Goal: Task Accomplishment & Management: Manage account settings

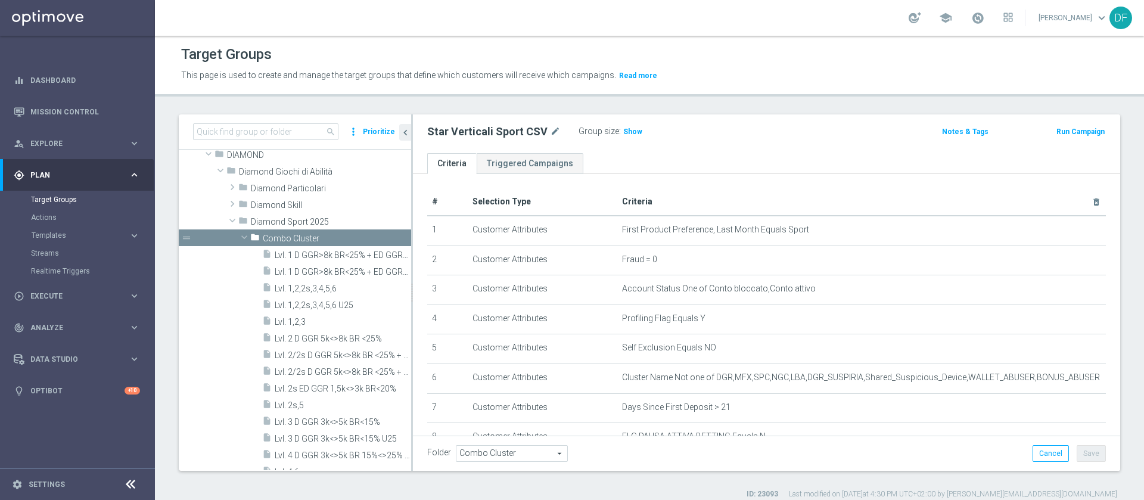
scroll to position [173, 0]
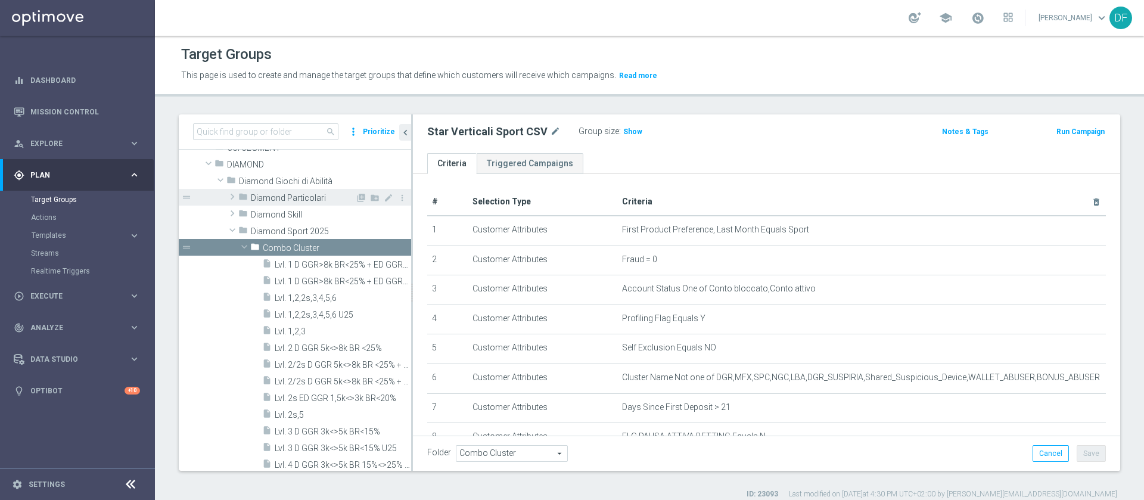
click at [236, 195] on span at bounding box center [232, 196] width 12 height 14
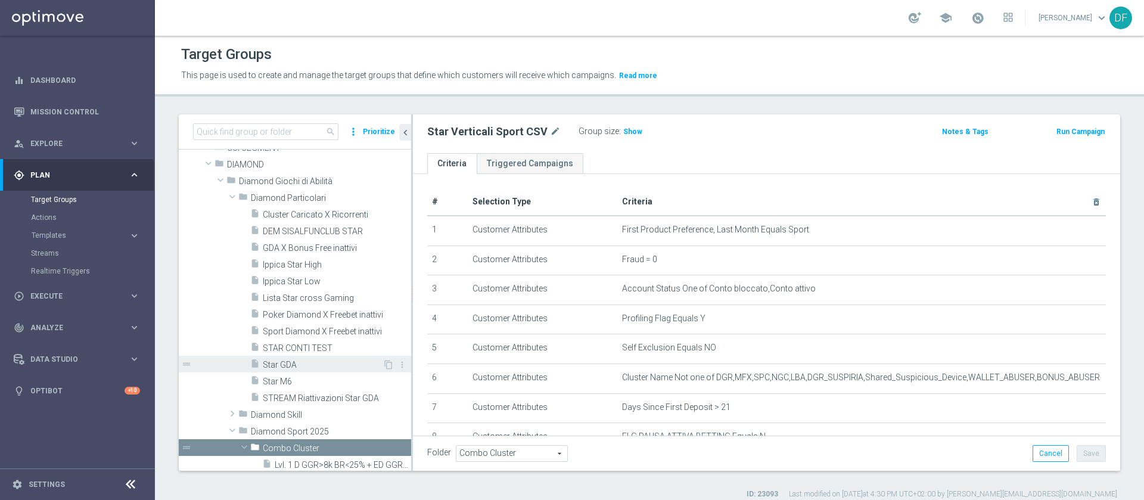
click at [302, 359] on div "insert_drive_file Star GDA" at bounding box center [316, 364] width 132 height 17
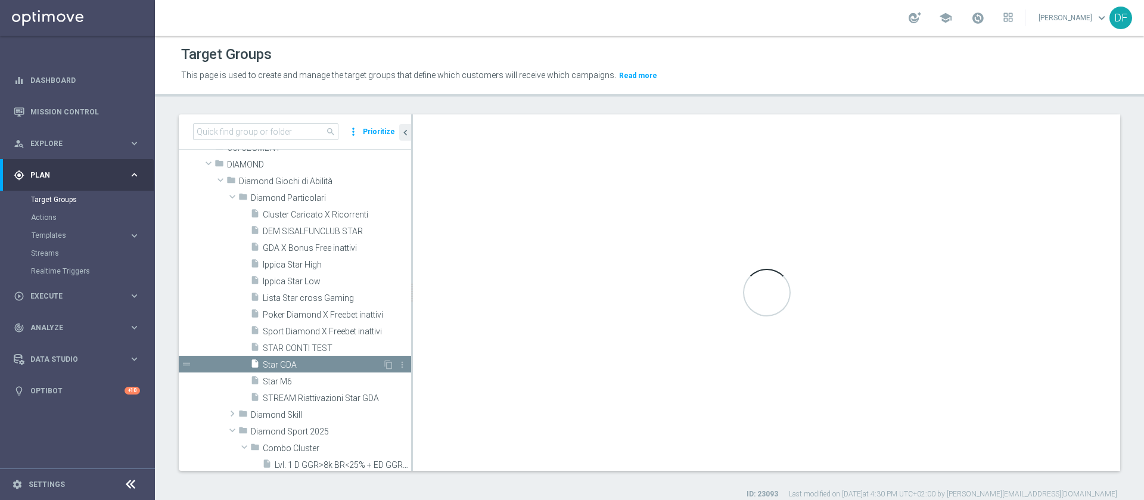
checkbox input "false"
type input "Diamond Particolari"
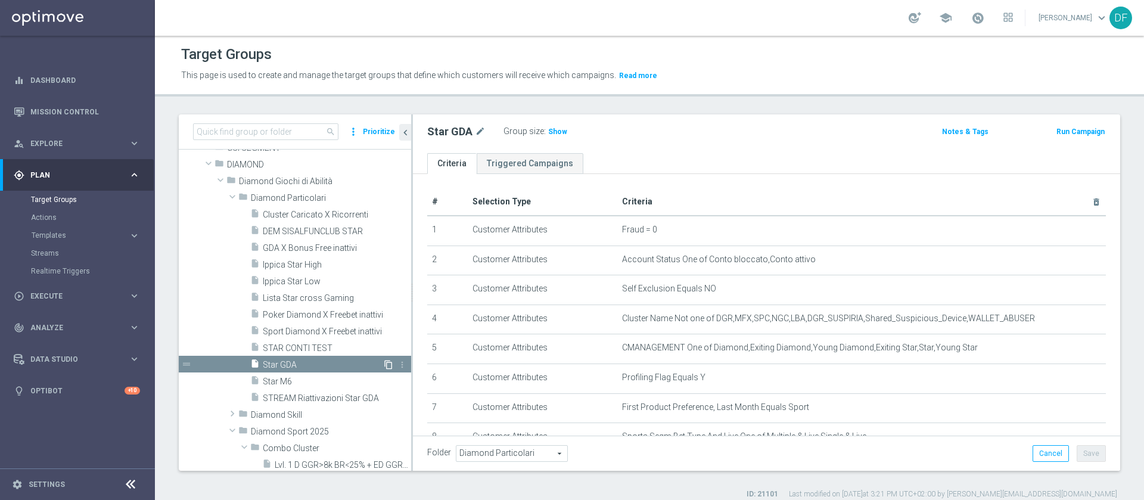
click at [384, 366] on icon "content_copy" at bounding box center [389, 365] width 10 height 10
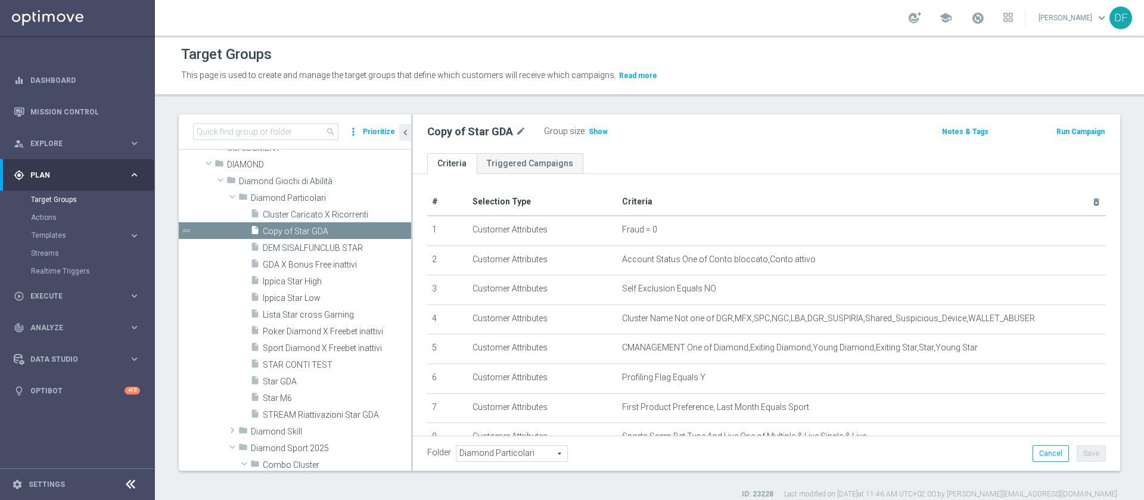
scroll to position [196, 0]
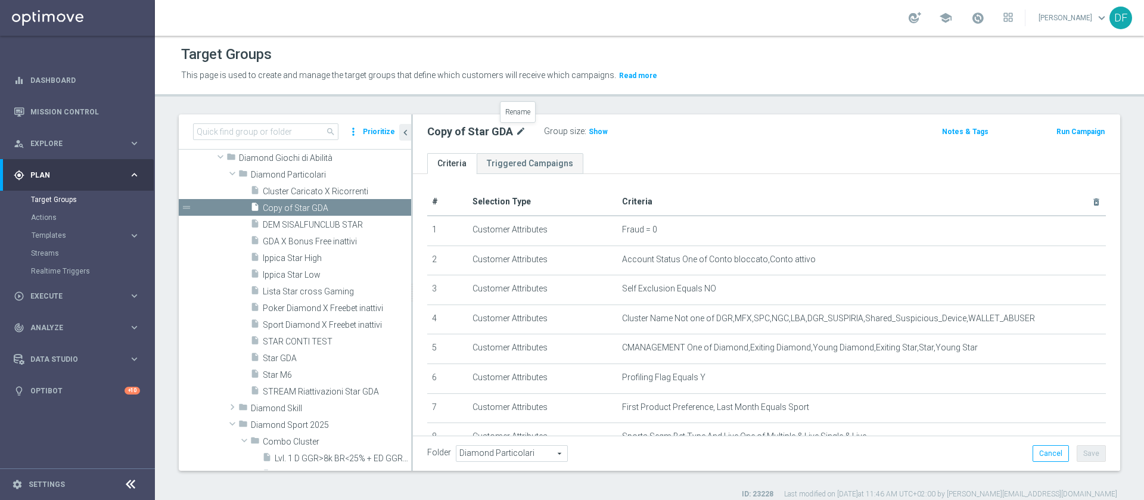
click at [518, 129] on icon "mode_edit" at bounding box center [520, 132] width 11 height 14
type input "Star Downgrade"
click at [632, 161] on ul "Criteria Triggered Campaigns" at bounding box center [766, 163] width 707 height 21
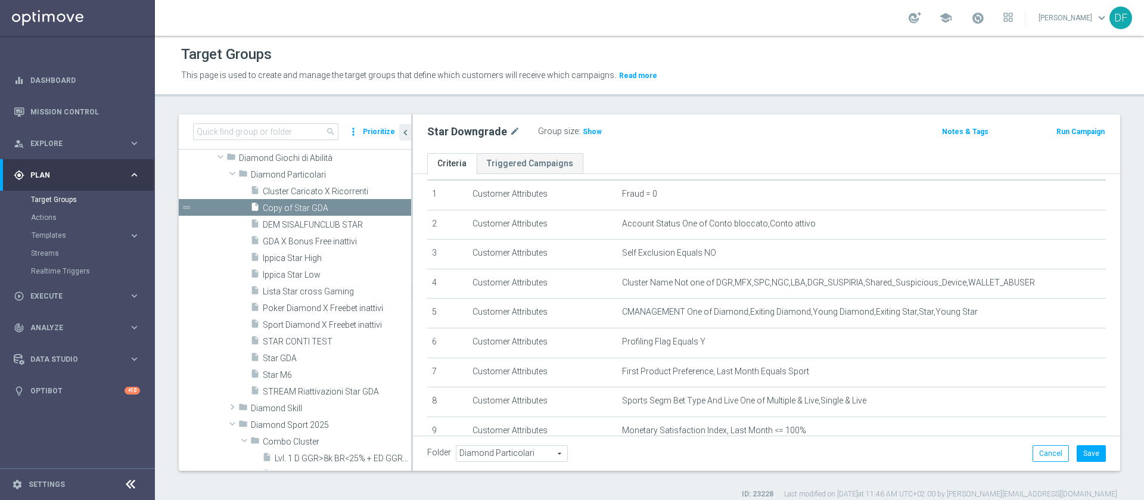
scroll to position [37, 0]
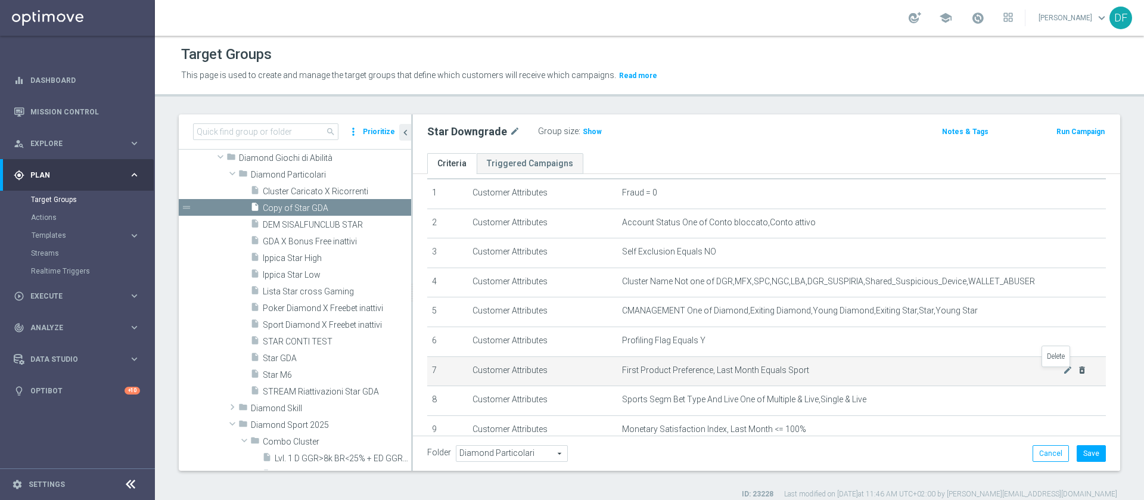
click at [1077, 374] on icon "delete_forever" at bounding box center [1082, 370] width 10 height 10
click at [1077, 371] on icon "delete_forever" at bounding box center [1082, 370] width 10 height 10
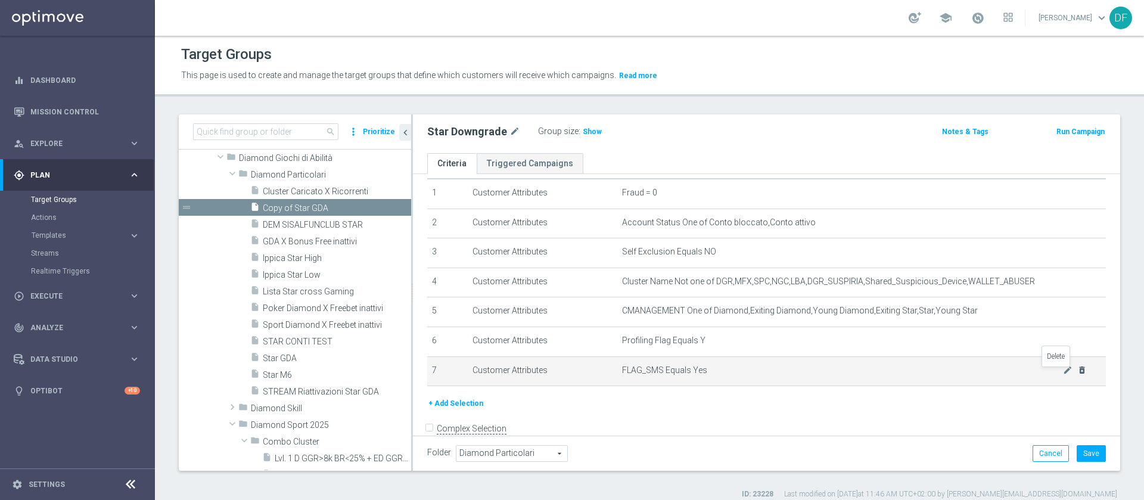
click at [1077, 371] on icon "delete_forever" at bounding box center [1082, 370] width 10 height 10
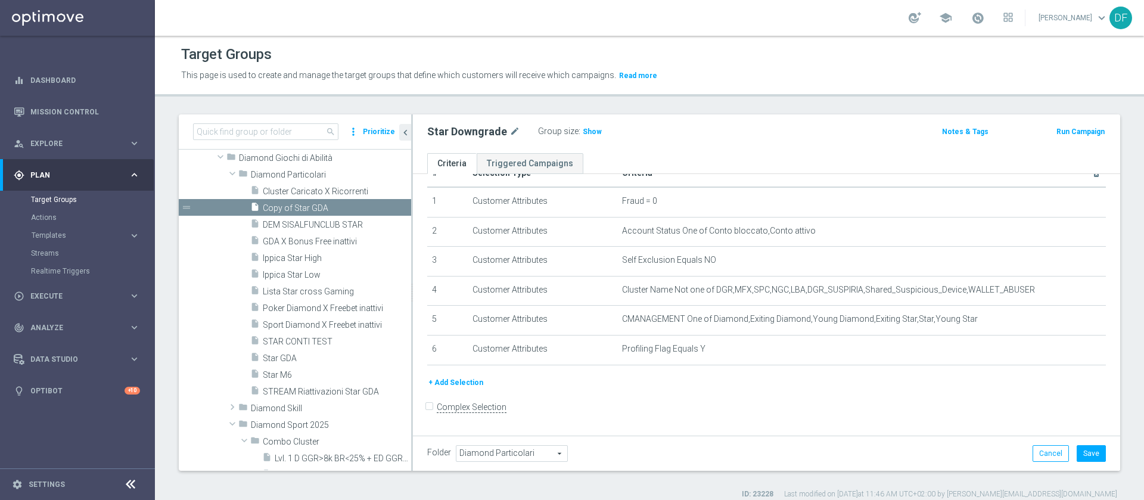
scroll to position [0, 0]
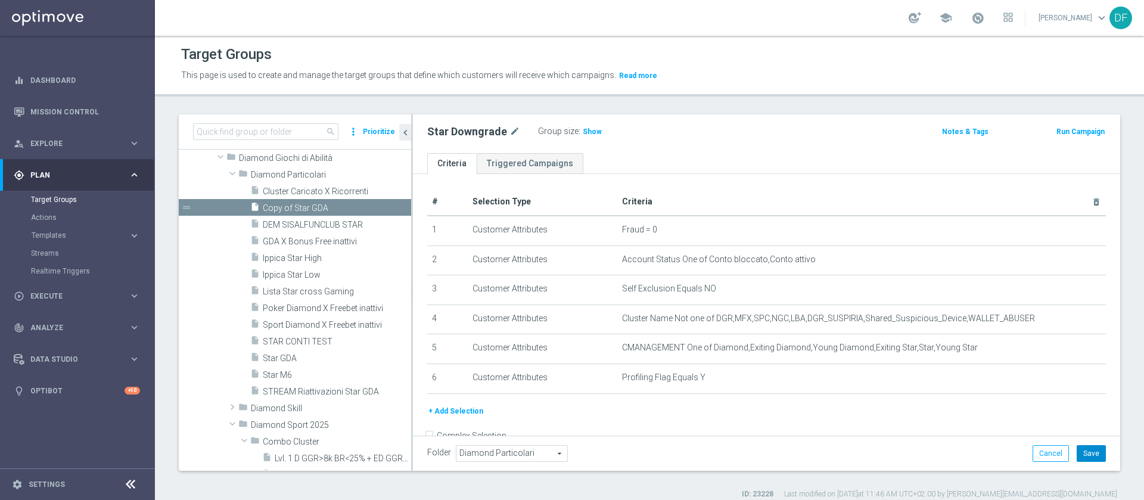
click at [1077, 450] on button "Save" at bounding box center [1091, 453] width 29 height 17
click at [348, 387] on span "STREAM Riattivazioni Star GDA" at bounding box center [323, 392] width 120 height 10
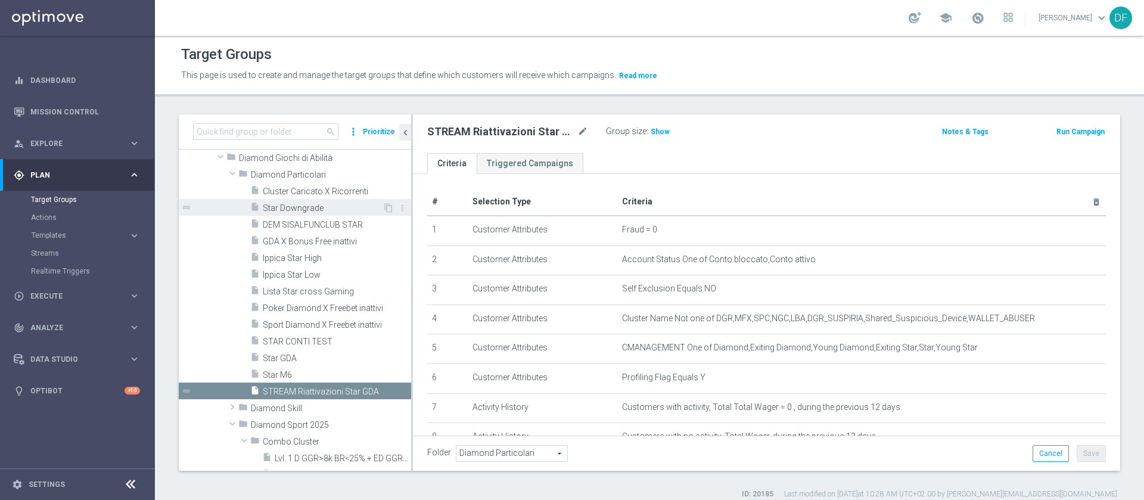
click at [323, 212] on span "Star Downgrade" at bounding box center [323, 208] width 120 height 10
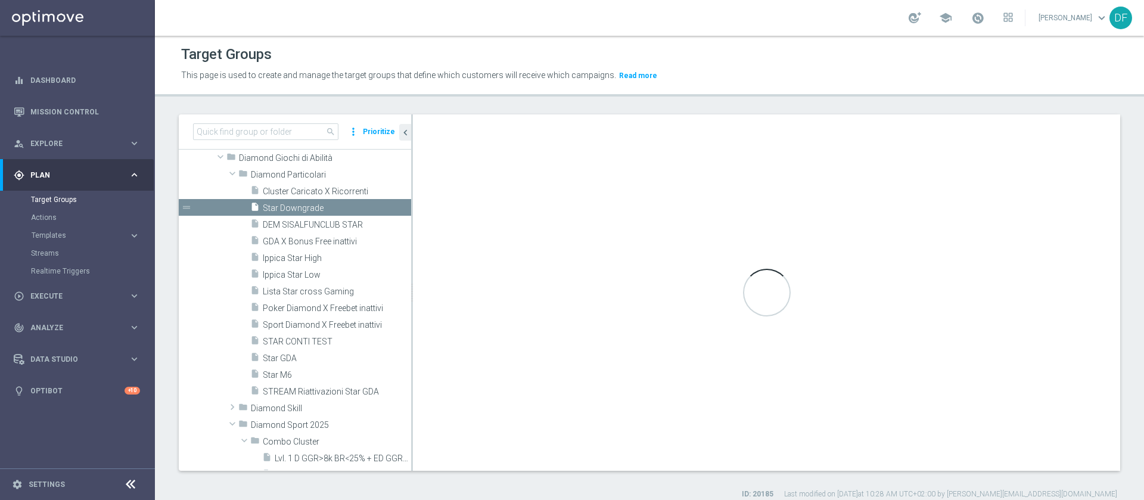
checkbox input "false"
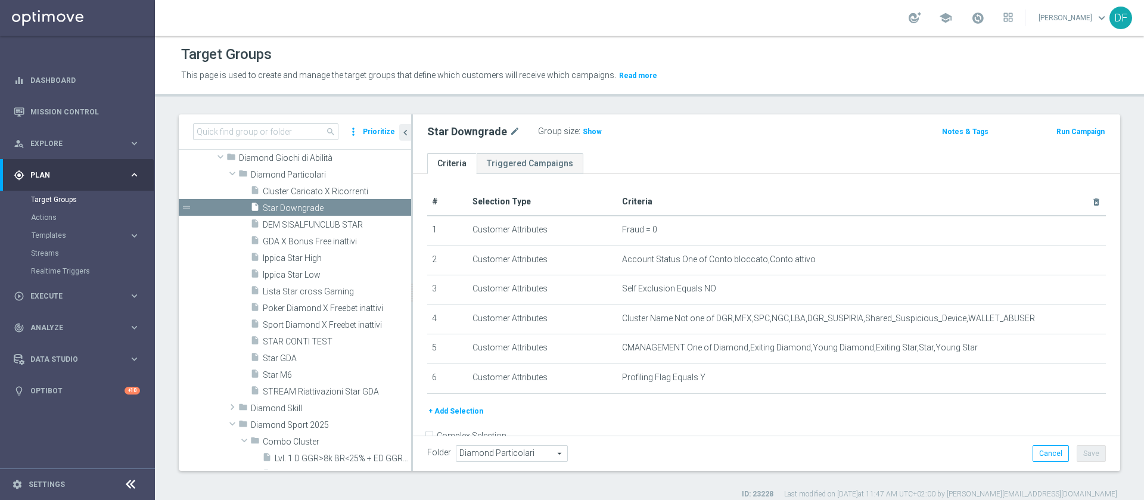
click at [468, 416] on button "+ Add Selection" at bounding box center [455, 411] width 57 height 13
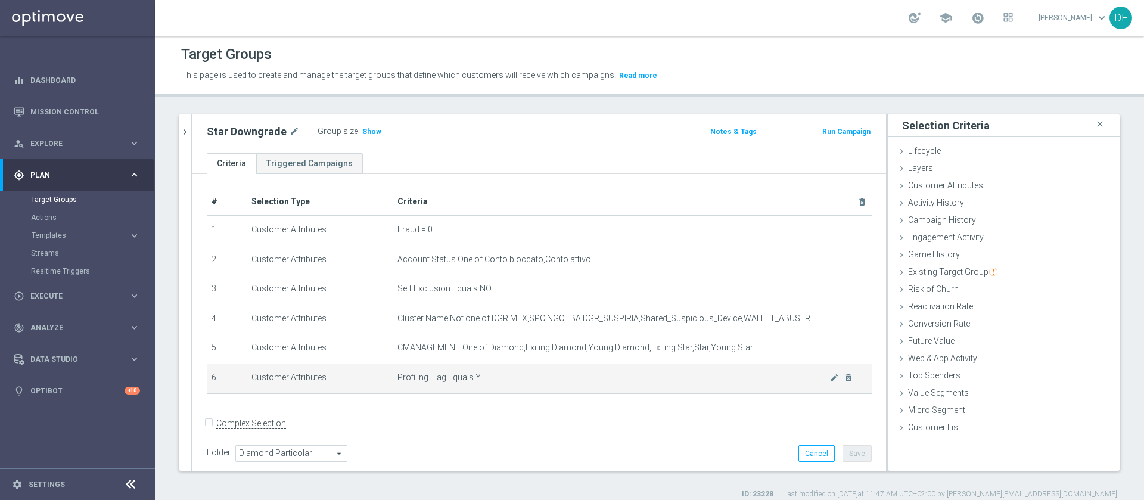
click at [613, 387] on td "Profiling Flag Equals Y mode_edit delete_forever" at bounding box center [632, 378] width 479 height 30
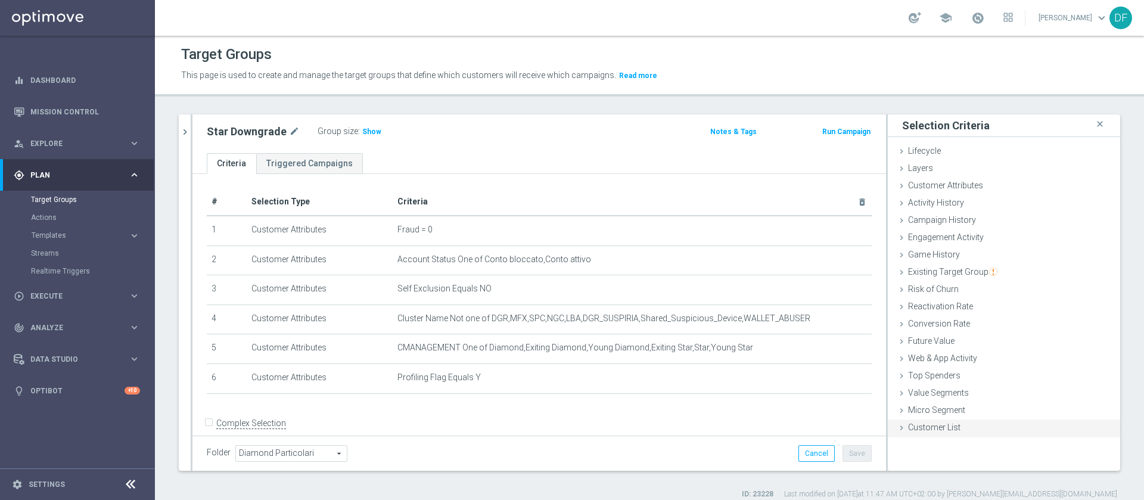
click at [920, 425] on span "Customer List" at bounding box center [934, 427] width 52 height 10
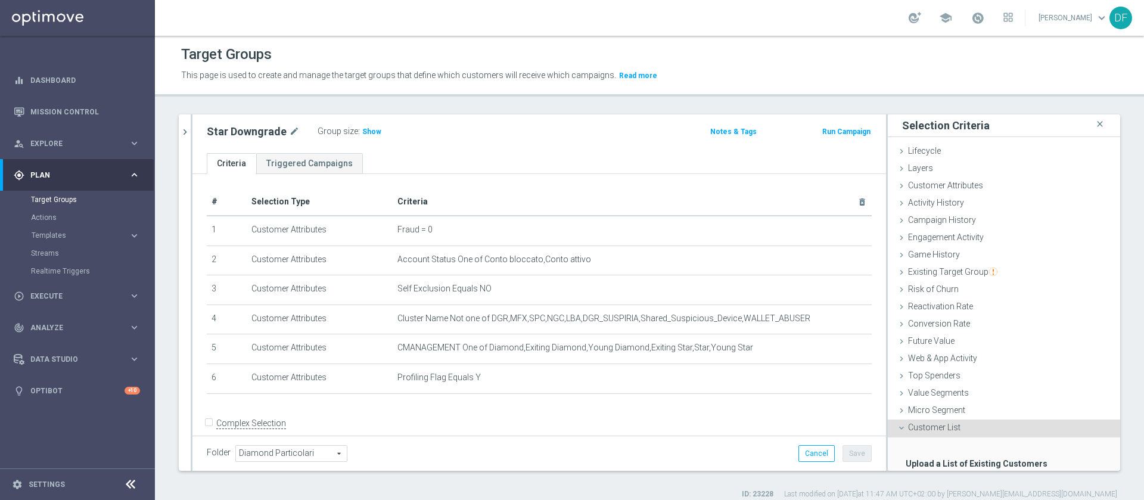
scroll to position [73, 0]
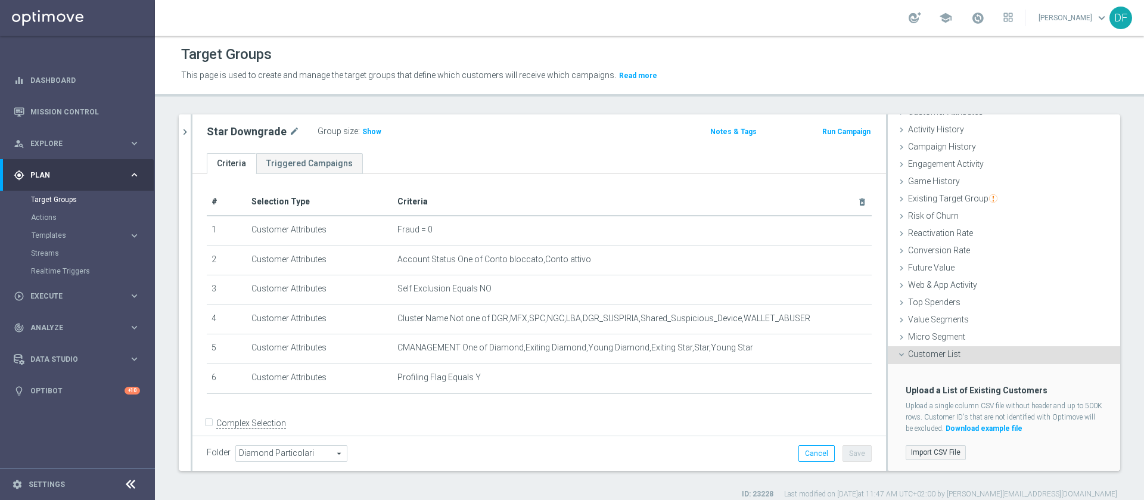
click at [906, 453] on label "Import CSV File" at bounding box center [936, 452] width 60 height 15
click at [0, 0] on input "Import CSV File" at bounding box center [0, 0] width 0 height 0
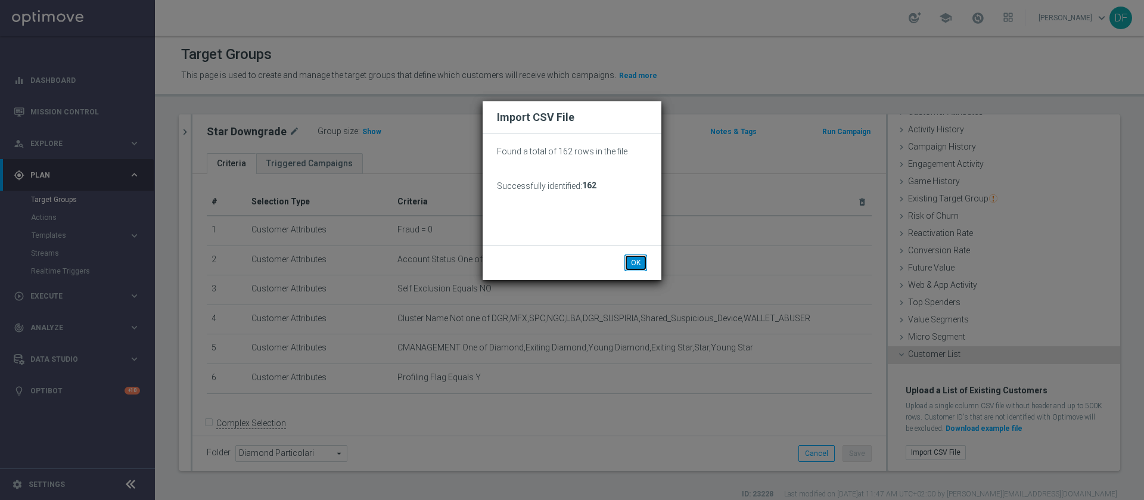
click at [632, 259] on button "OK" at bounding box center [635, 262] width 23 height 17
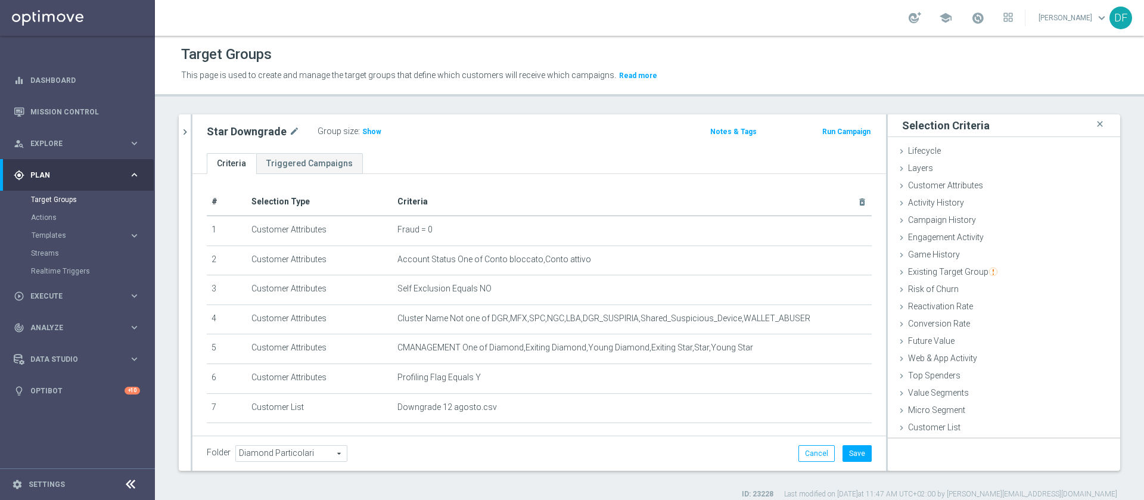
scroll to position [0, 0]
click at [362, 130] on span "Show" at bounding box center [371, 132] width 19 height 8
click at [843, 455] on button "Save" at bounding box center [857, 453] width 29 height 17
click at [184, 129] on icon "chevron_right" at bounding box center [184, 131] width 11 height 11
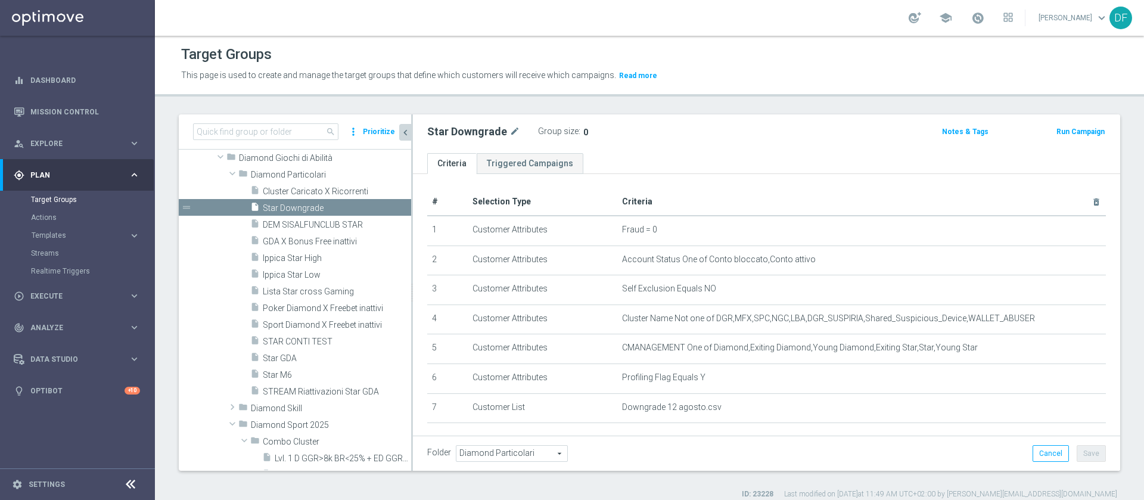
click at [583, 133] on span "0" at bounding box center [585, 133] width 5 height 10
click at [302, 207] on span "Star Downgrade" at bounding box center [323, 208] width 120 height 10
click at [585, 138] on h3 "Show" at bounding box center [592, 131] width 21 height 13
click at [585, 138] on div "Group size : Show Calculating…" at bounding box center [597, 131] width 119 height 17
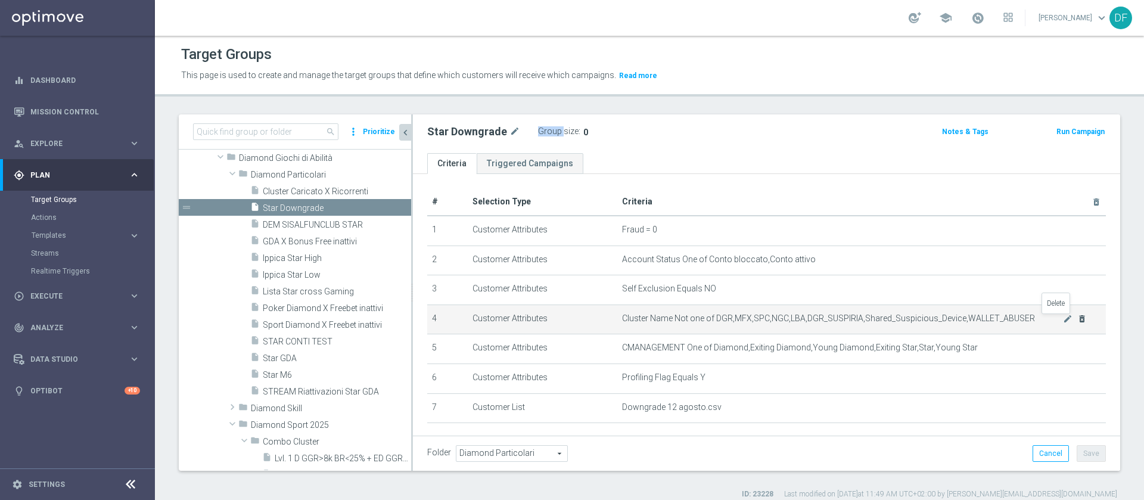
click at [1077, 321] on icon "delete_forever" at bounding box center [1082, 319] width 10 height 10
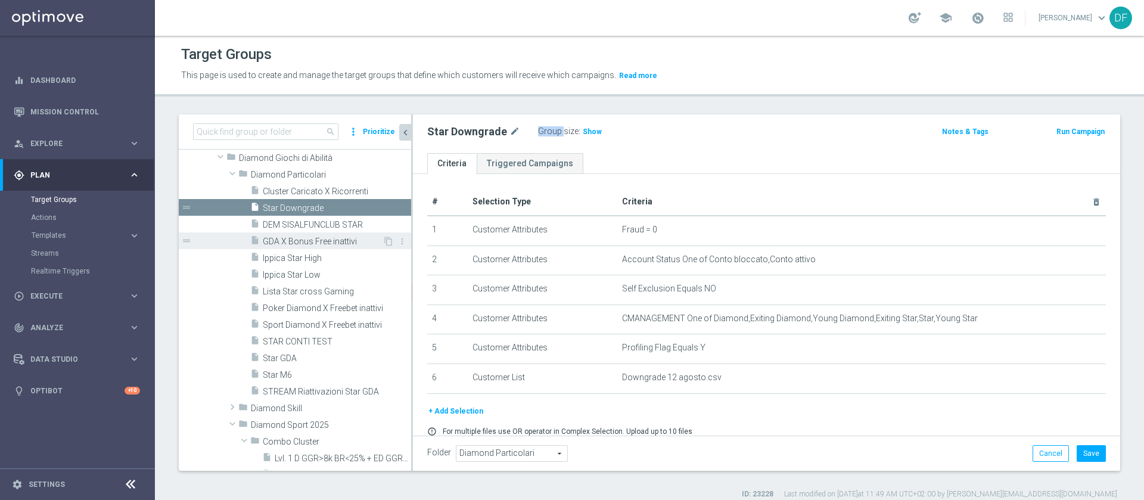
click at [293, 232] on div "insert_drive_file GDA X Bonus Free inattivi" at bounding box center [316, 240] width 132 height 17
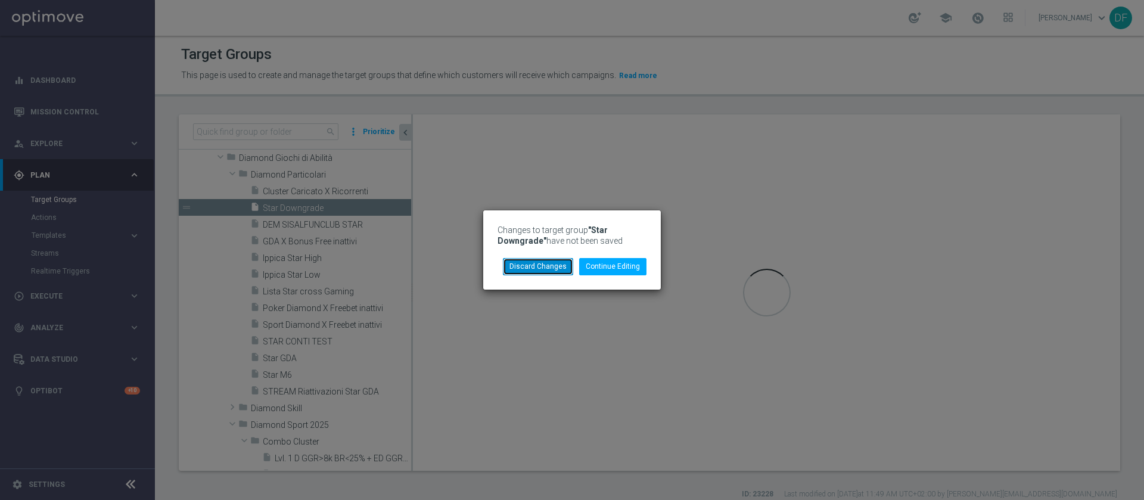
click at [545, 271] on button "Discard Changes" at bounding box center [538, 266] width 70 height 17
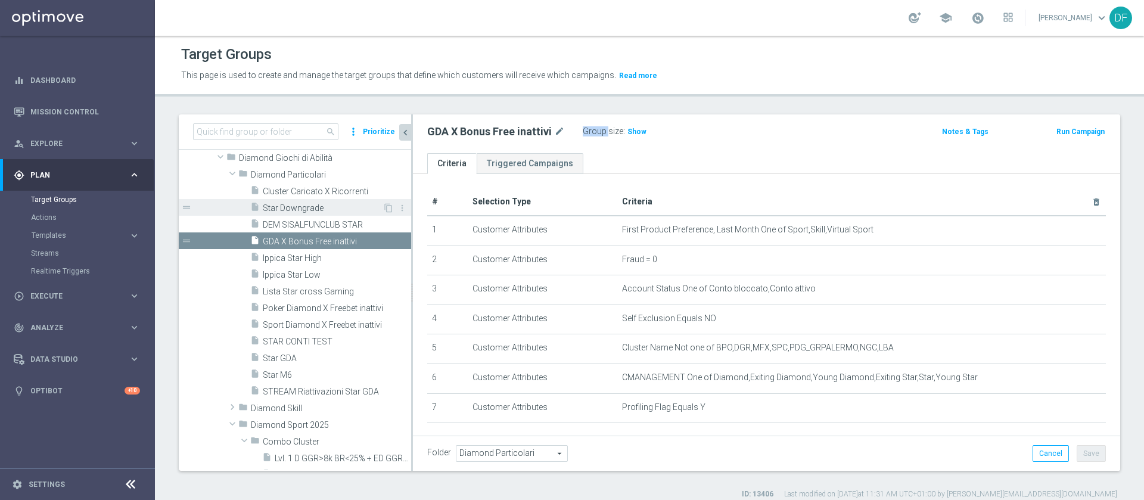
click at [302, 208] on span "Star Downgrade" at bounding box center [323, 208] width 120 height 10
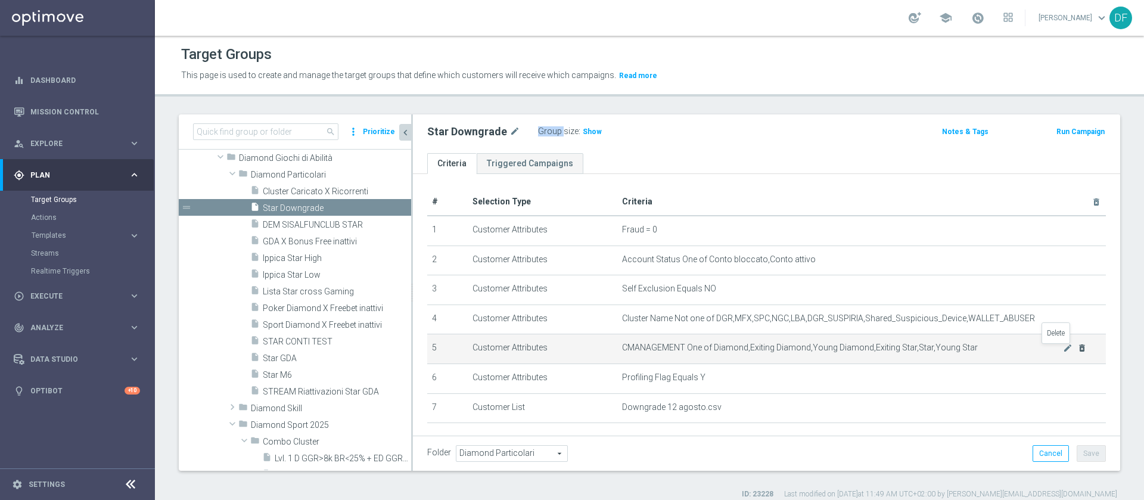
click at [1077, 352] on icon "delete_forever" at bounding box center [1082, 348] width 10 height 10
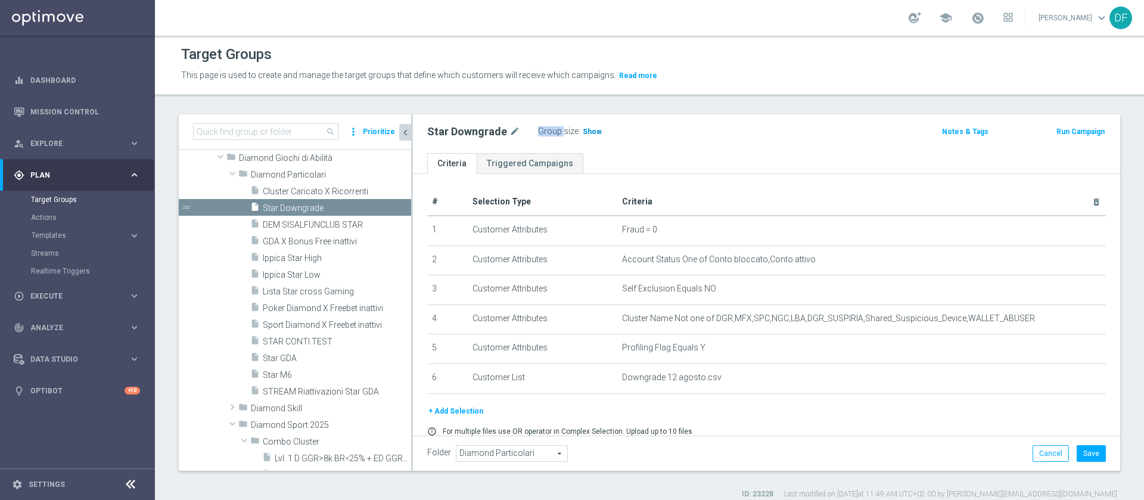
click at [586, 133] on span "Show" at bounding box center [592, 132] width 19 height 8
click at [673, 149] on div "Star Downgrade mode_edit Group size : 0 Notes & Tags Run Campaign" at bounding box center [766, 133] width 707 height 39
click at [458, 410] on button "+ Add Selection" at bounding box center [455, 411] width 57 height 13
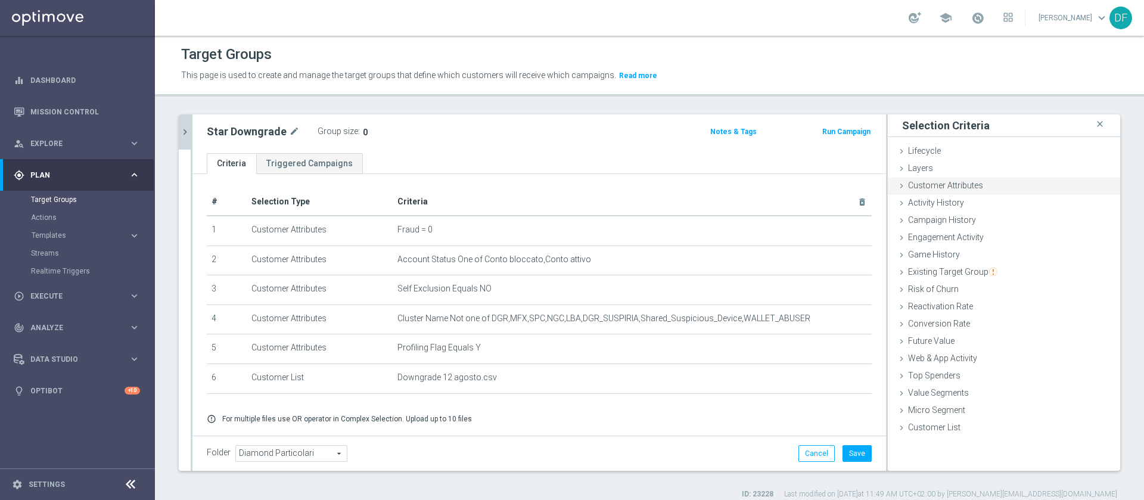
click at [941, 182] on span "Customer Attributes" at bounding box center [945, 186] width 75 height 10
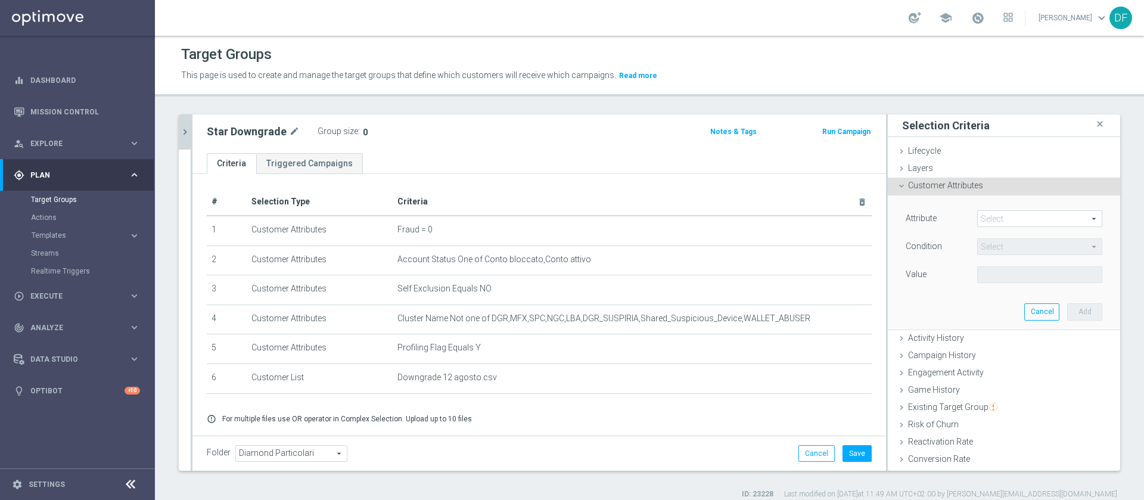
click at [1014, 224] on span at bounding box center [1040, 218] width 124 height 15
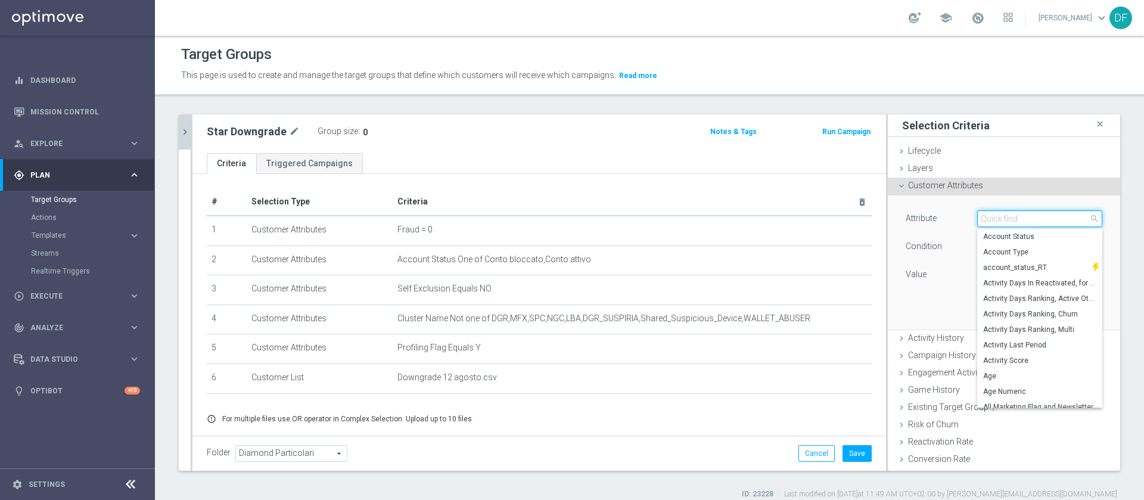
click at [1009, 219] on input "search" at bounding box center [1039, 218] width 125 height 17
type input "first pro"
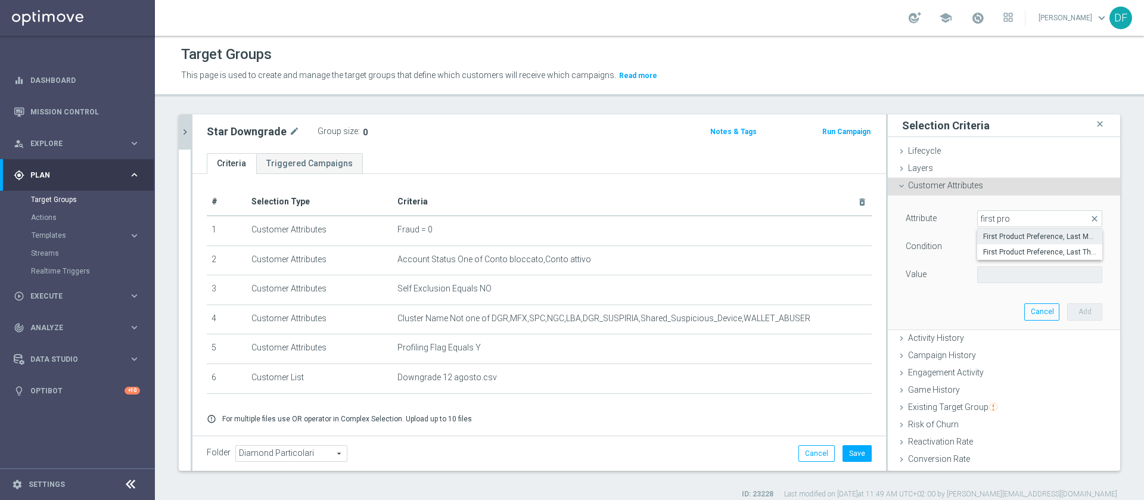
click at [990, 236] on span "First Product Preference, Last Month" at bounding box center [1039, 237] width 113 height 10
type input "First Product Preference, Last Month"
click at [983, 251] on span "Equals" at bounding box center [1040, 246] width 124 height 15
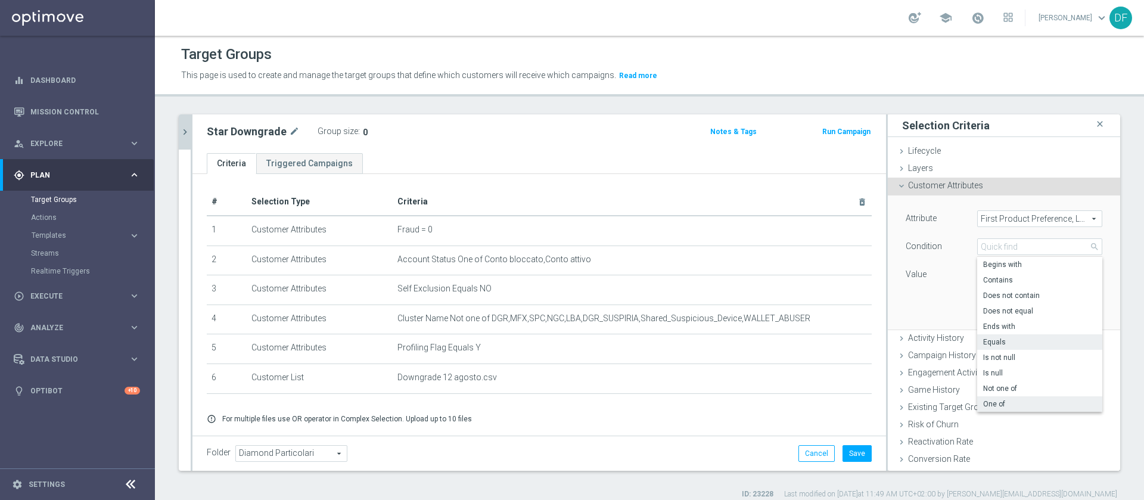
click at [980, 397] on label "One of" at bounding box center [1039, 403] width 125 height 15
type input "One of"
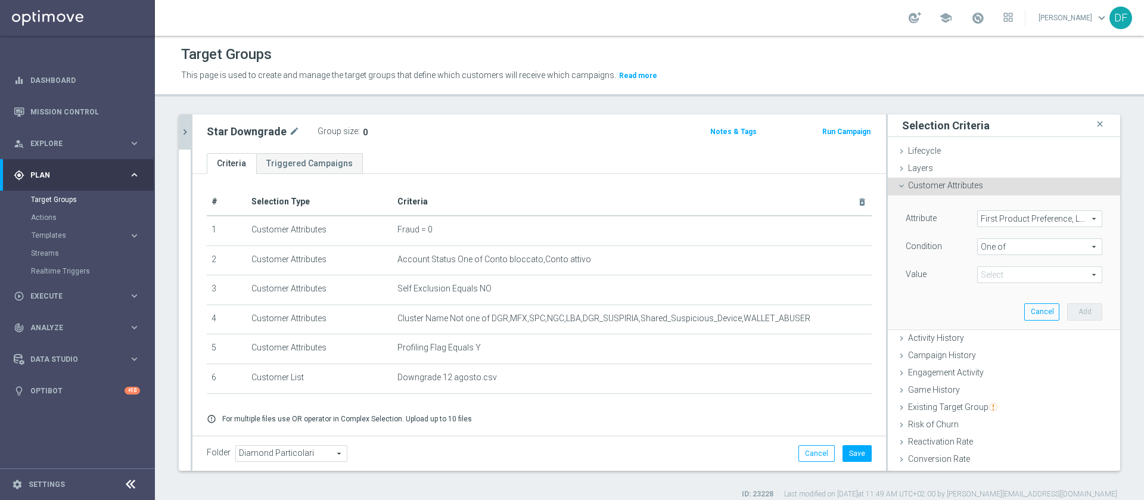
click at [994, 279] on span at bounding box center [1040, 274] width 124 height 15
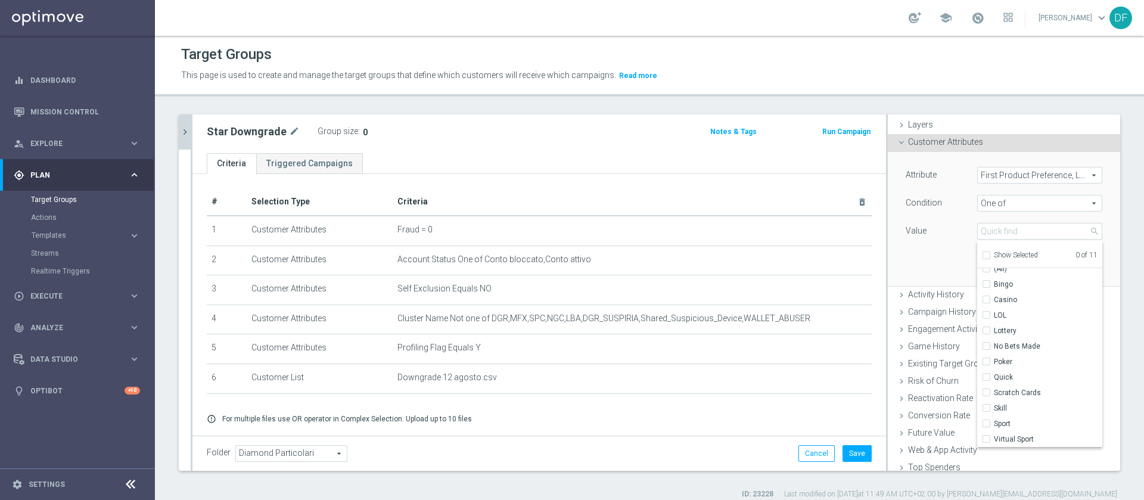
scroll to position [48, 0]
click at [986, 417] on input "Sport" at bounding box center [990, 420] width 8 height 8
checkbox input "true"
type input "Sport"
click at [994, 434] on label "Virtual Sport" at bounding box center [1048, 434] width 108 height 15
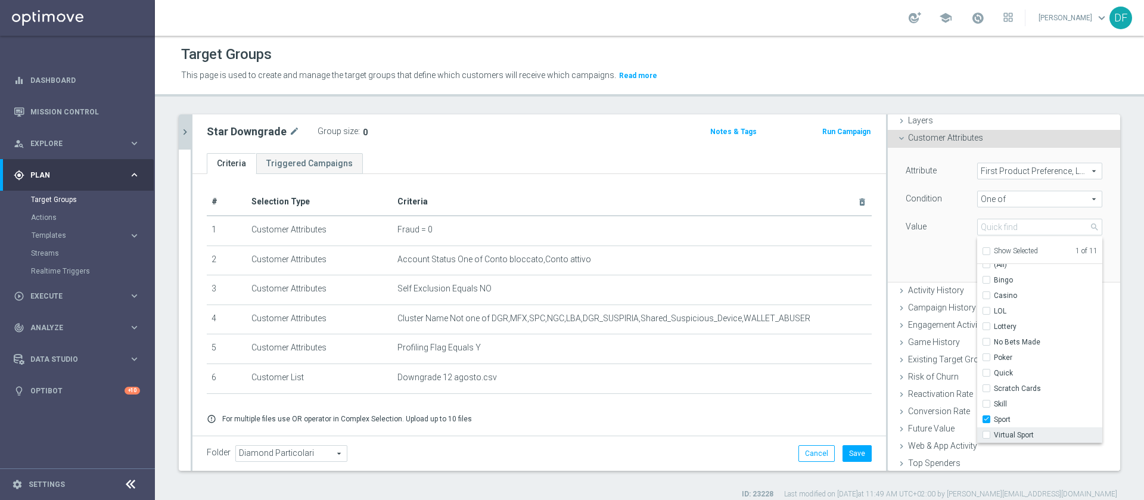
click at [986, 434] on input "Virtual Sport" at bounding box center [990, 435] width 8 height 8
checkbox input "true"
type input "Selected 2 of 11"
click at [926, 274] on div "Attribute First Product Preference, Last Month First Product Preference, Last M…" at bounding box center [1004, 214] width 215 height 133
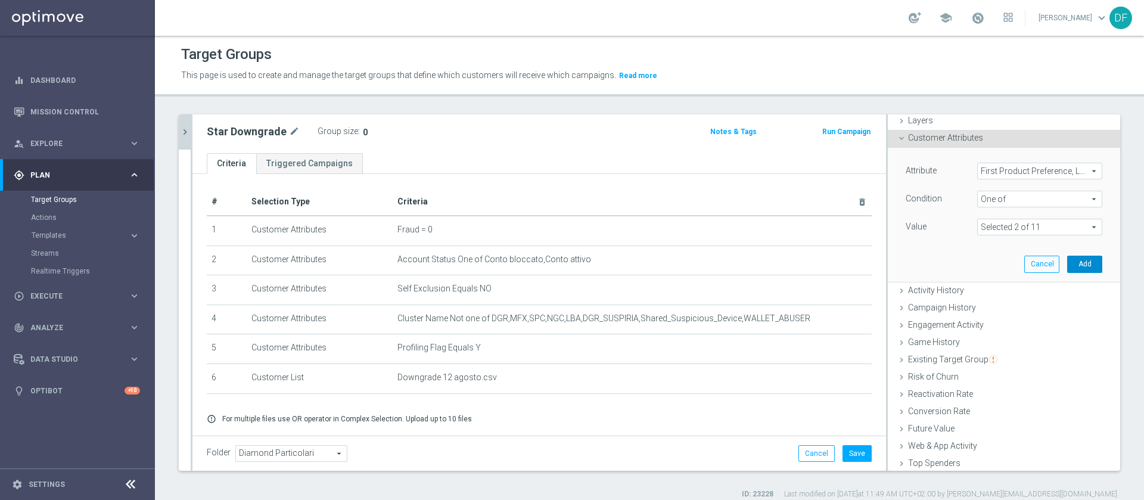
click at [1067, 263] on button "Add" at bounding box center [1084, 264] width 35 height 17
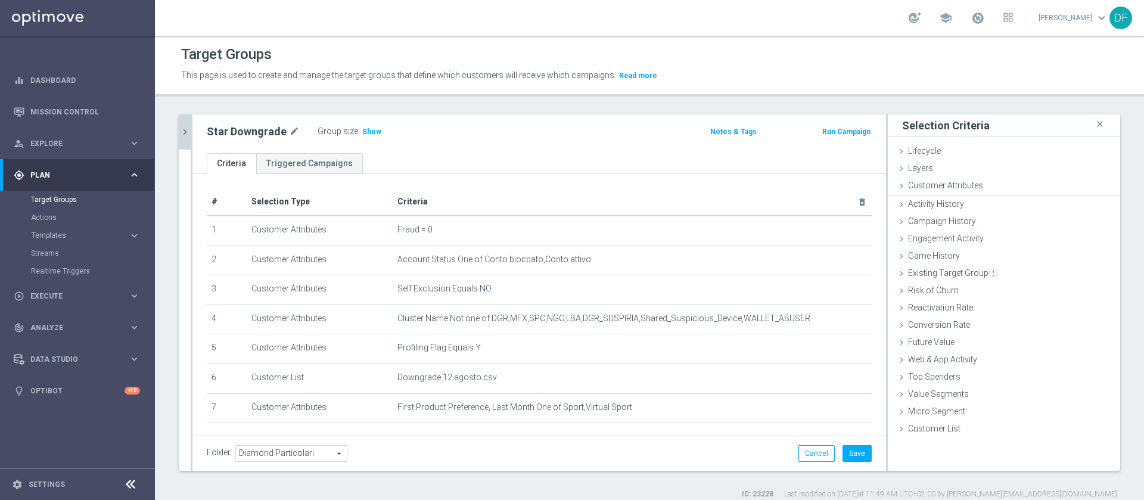
scroll to position [0, 0]
click at [369, 128] on span "Show" at bounding box center [371, 132] width 19 height 8
click at [181, 129] on icon "chevron_right" at bounding box center [184, 131] width 11 height 11
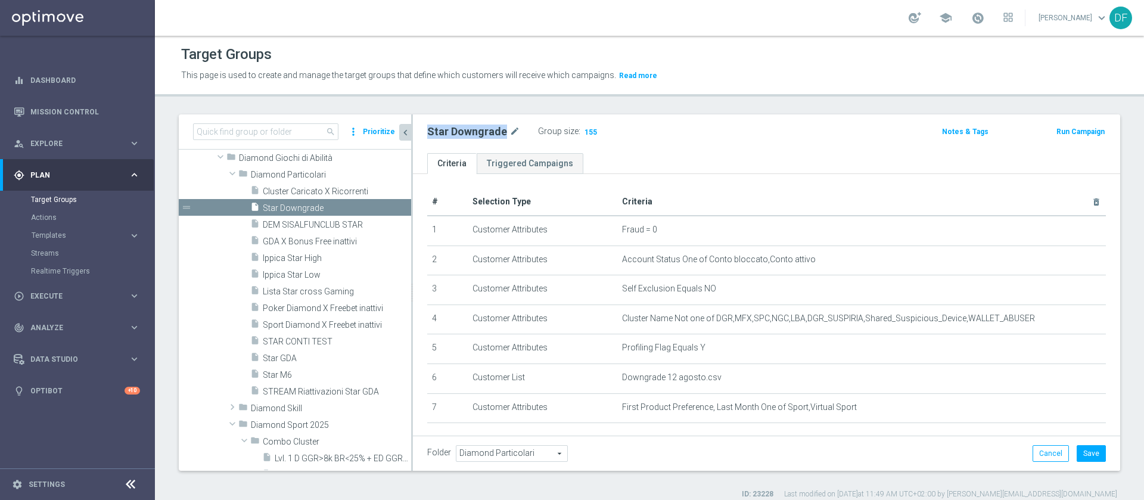
drag, startPoint x: 502, startPoint y: 132, endPoint x: 428, endPoint y: 130, distance: 74.5
click at [428, 130] on h2 "Star Downgrade" at bounding box center [467, 132] width 80 height 14
copy h2 "Star Downgrade"
click at [218, 154] on span at bounding box center [220, 157] width 14 height 12
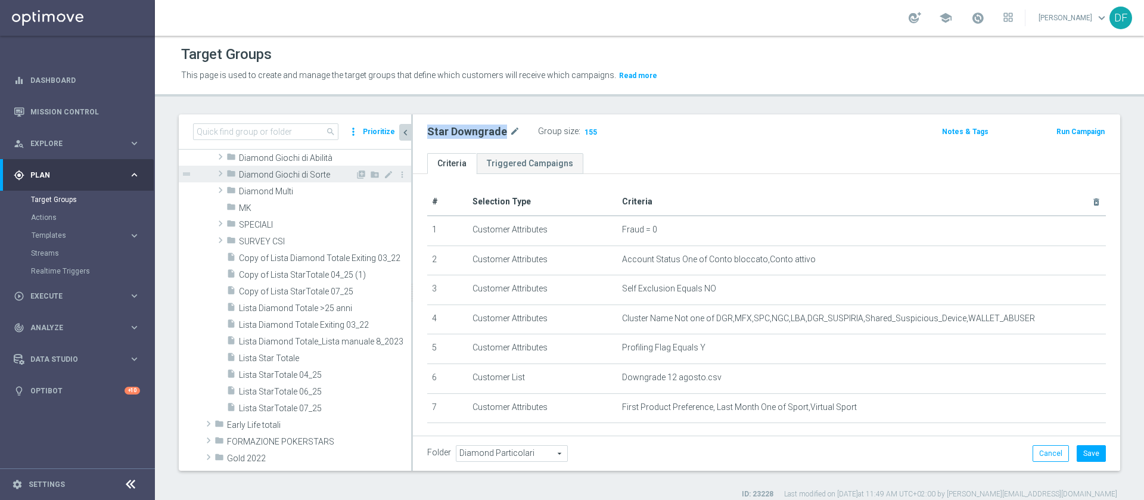
click at [217, 171] on span at bounding box center [221, 173] width 12 height 14
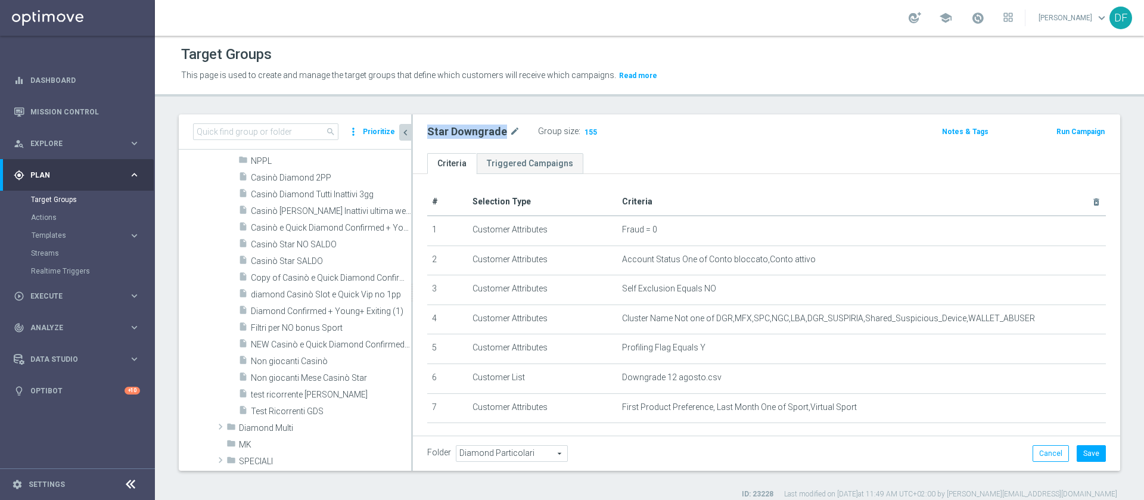
scroll to position [293, 0]
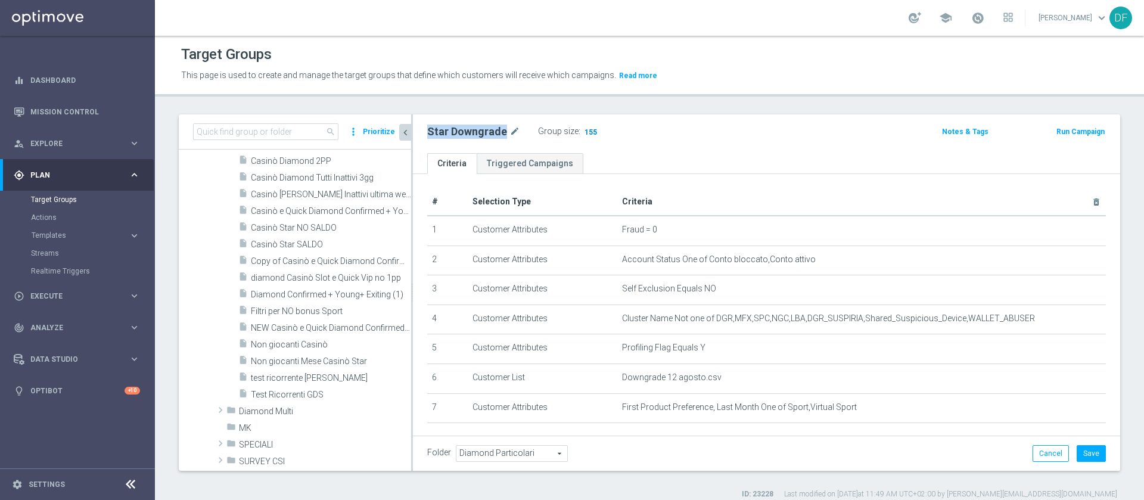
click at [584, 130] on span "155" at bounding box center [590, 133] width 15 height 11
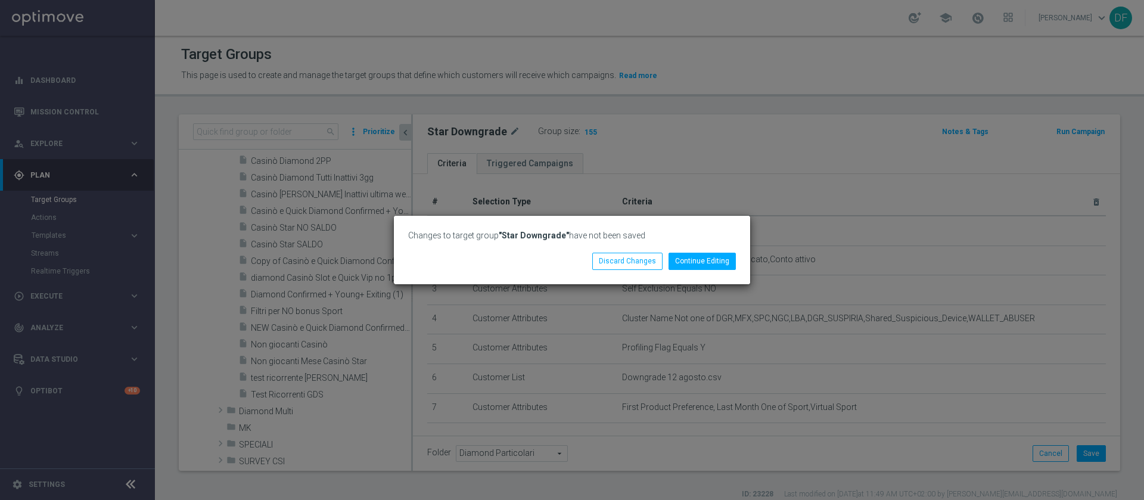
click at [710, 156] on div "Changes to target group "Star Downgrade" have not been saved Continue Editing D…" at bounding box center [572, 250] width 1144 height 500
click at [636, 260] on button "Discard Changes" at bounding box center [627, 261] width 70 height 17
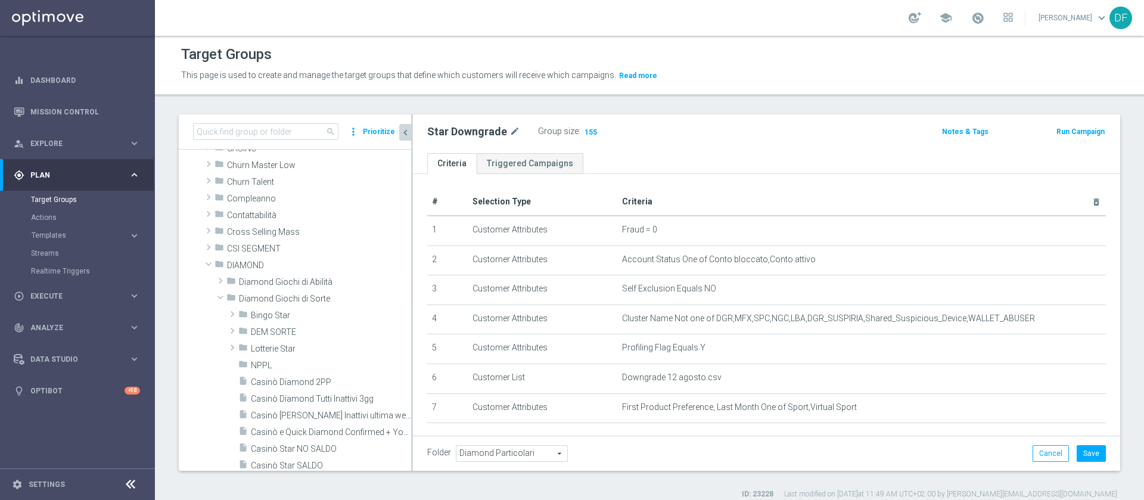
scroll to position [0, 0]
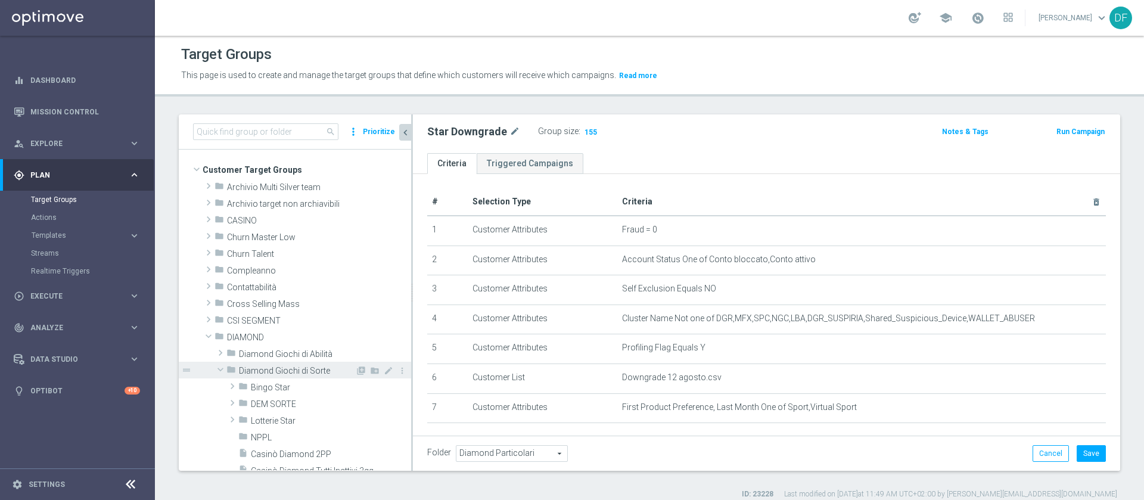
click at [222, 368] on span at bounding box center [220, 369] width 14 height 12
click at [223, 354] on span at bounding box center [221, 353] width 12 height 14
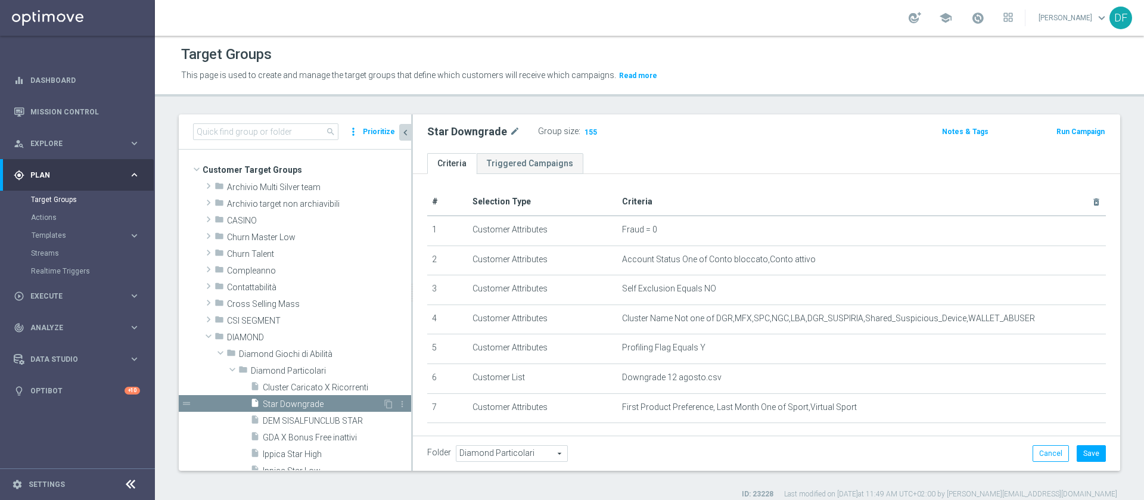
click at [313, 398] on div "insert_drive_file Star Downgrade" at bounding box center [316, 403] width 132 height 17
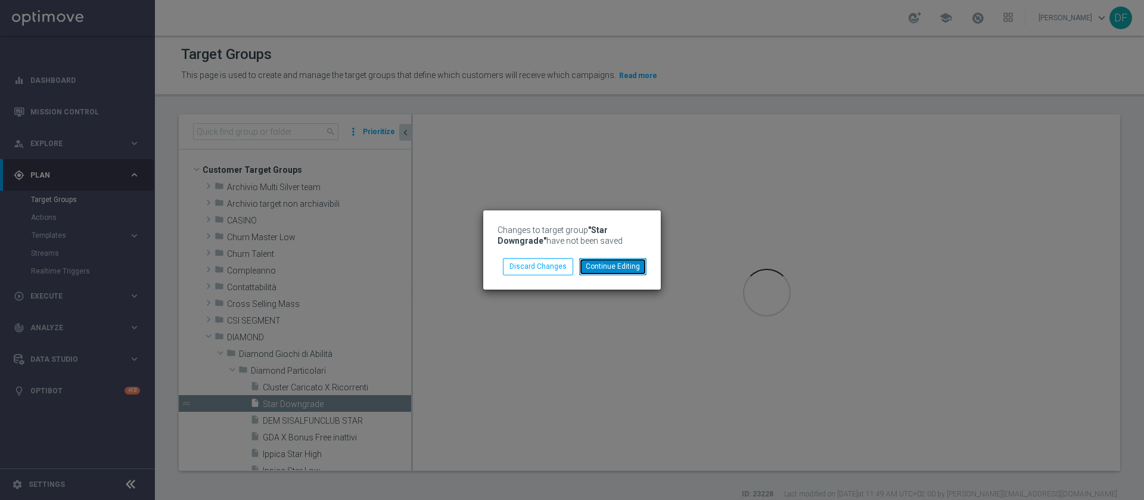
click at [623, 269] on button "Continue Editing" at bounding box center [612, 266] width 67 height 17
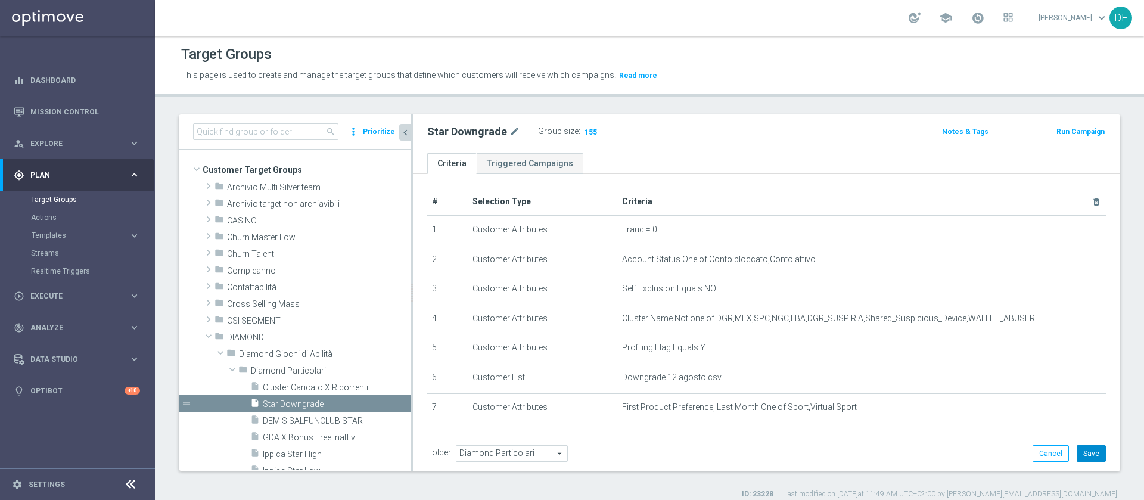
click at [1077, 453] on button "Save" at bounding box center [1091, 453] width 29 height 17
click at [584, 128] on span "155" at bounding box center [590, 133] width 15 height 11
click at [71, 106] on link "Mission Control" at bounding box center [85, 112] width 110 height 32
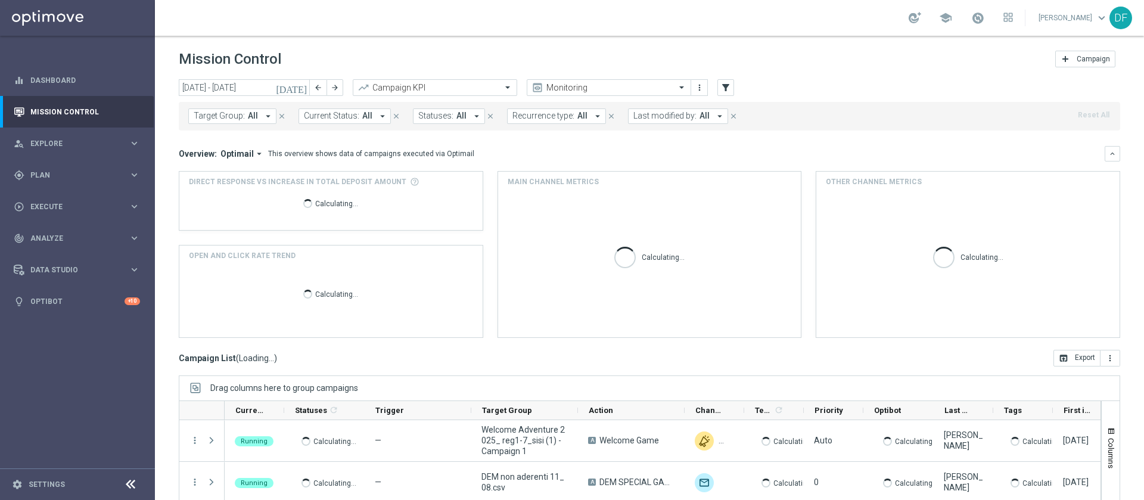
click at [714, 112] on icon "arrow_drop_down" at bounding box center [719, 116] width 11 height 11
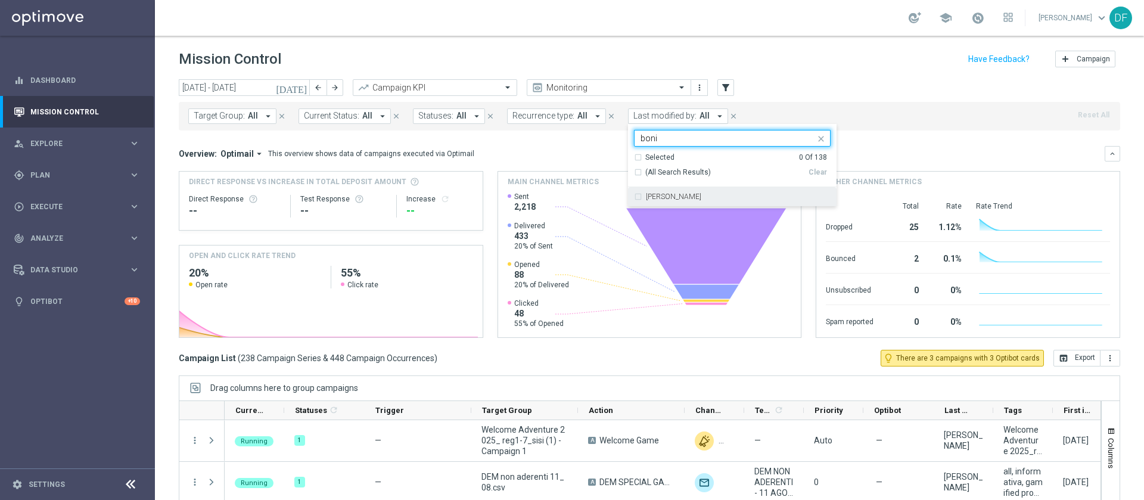
click at [634, 196] on div "Marina Boni" at bounding box center [732, 196] width 197 height 19
type input "boni"
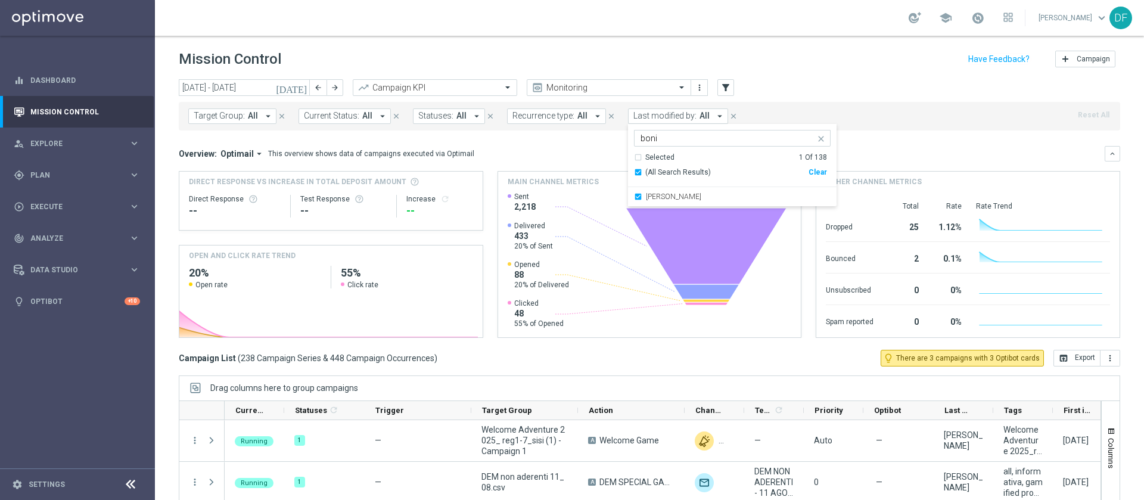
click at [865, 102] on div "Target Group: All arrow_drop_down close Current Status: All arrow_drop_down clo…" at bounding box center [649, 116] width 941 height 29
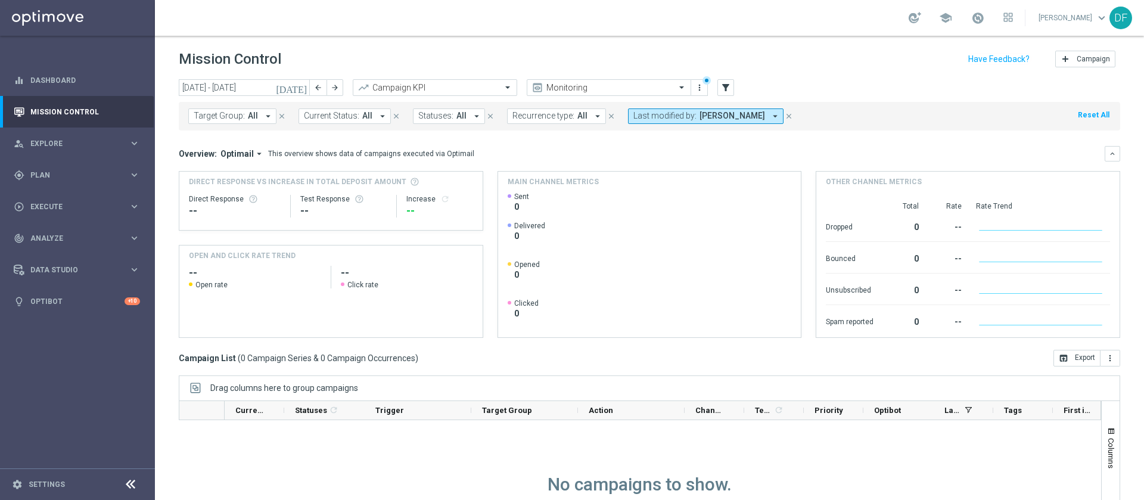
click at [299, 88] on icon "today" at bounding box center [292, 87] width 32 height 11
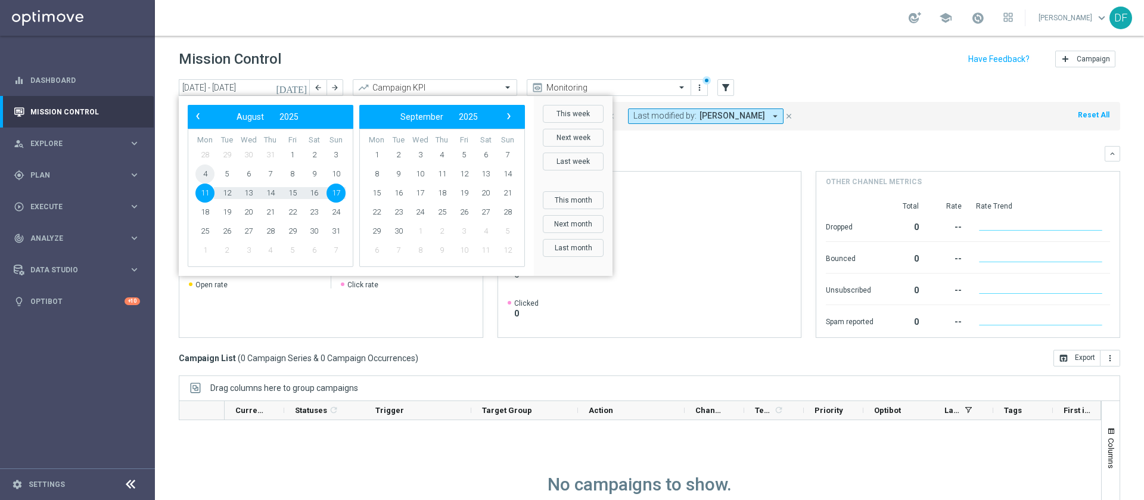
click at [206, 172] on span "4" at bounding box center [204, 173] width 19 height 19
click at [338, 172] on span "10" at bounding box center [336, 173] width 19 height 19
type input "04 Aug 2025 - 10 Aug 2025"
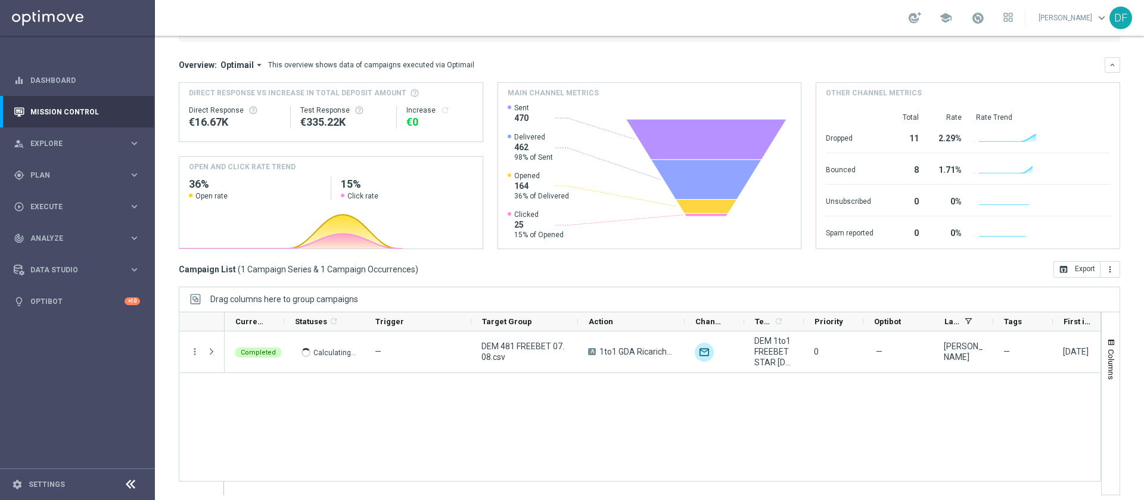
scroll to position [96, 0]
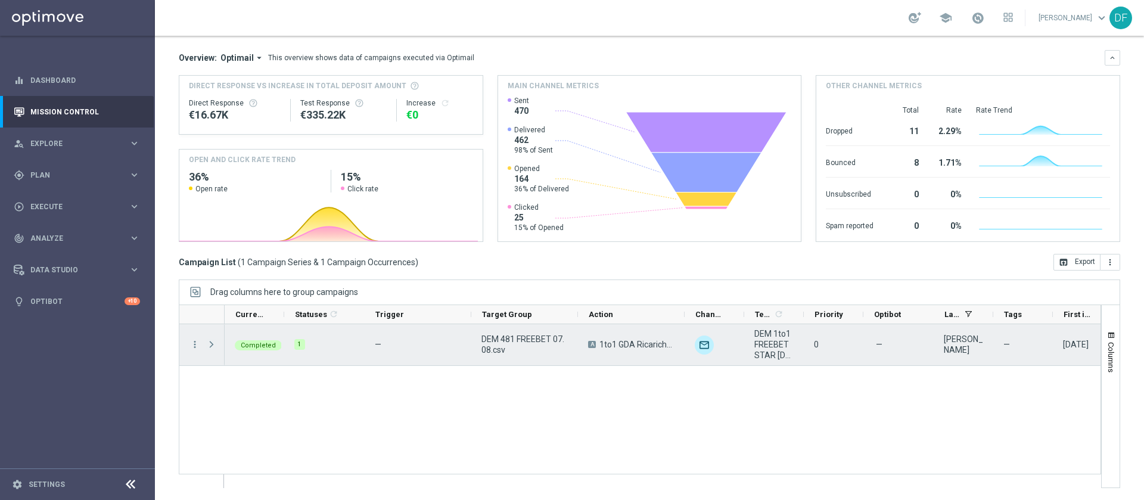
click at [213, 342] on span "Press SPACE to select this row." at bounding box center [211, 345] width 11 height 10
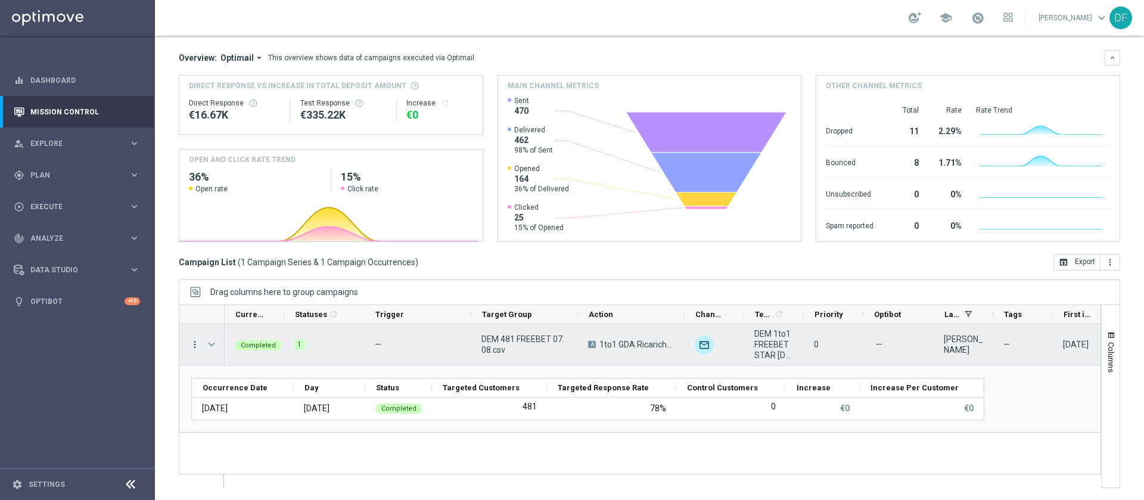
click at [194, 344] on icon "more_vert" at bounding box center [194, 344] width 11 height 11
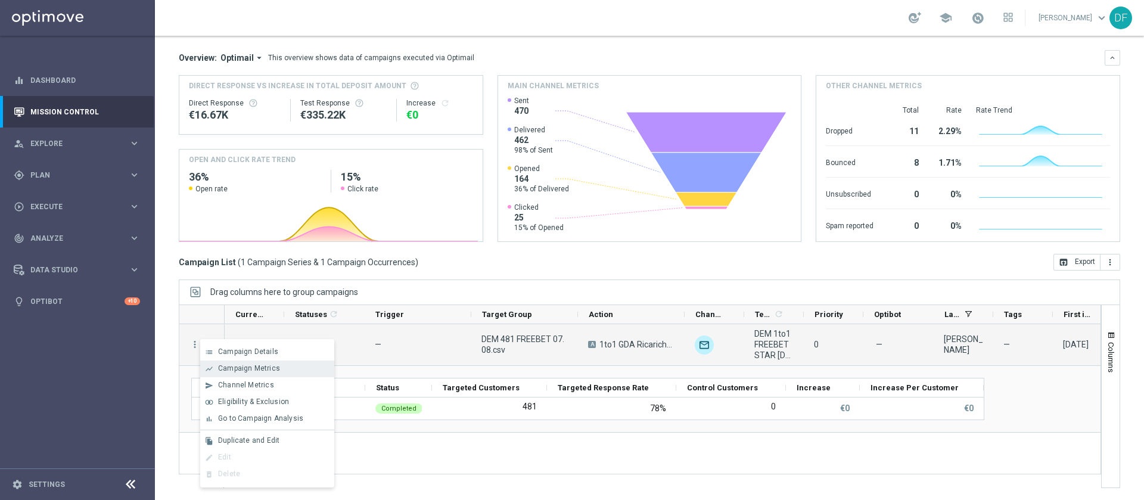
click at [237, 367] on span "Campaign Metrics" at bounding box center [249, 368] width 62 height 8
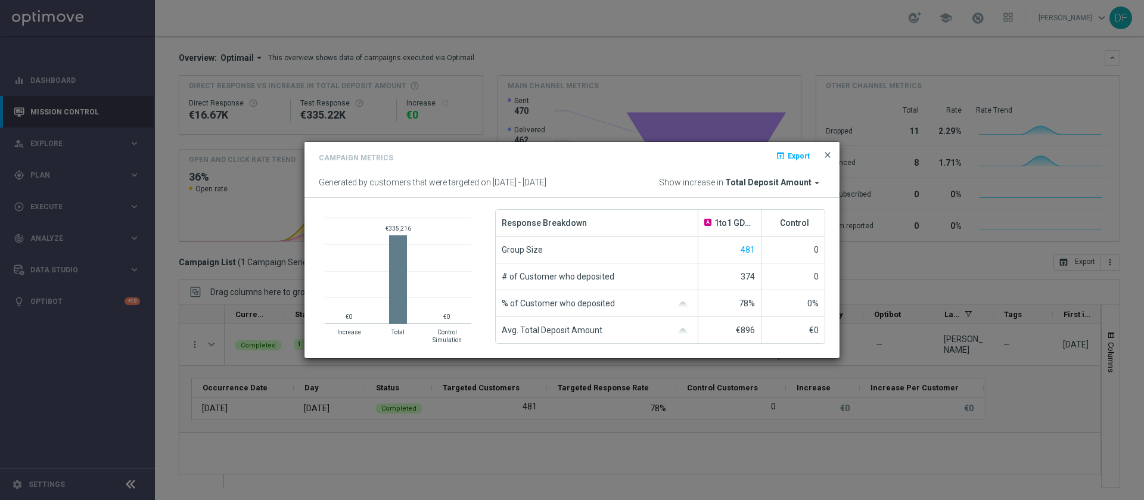
click at [827, 157] on span "close" at bounding box center [828, 155] width 10 height 10
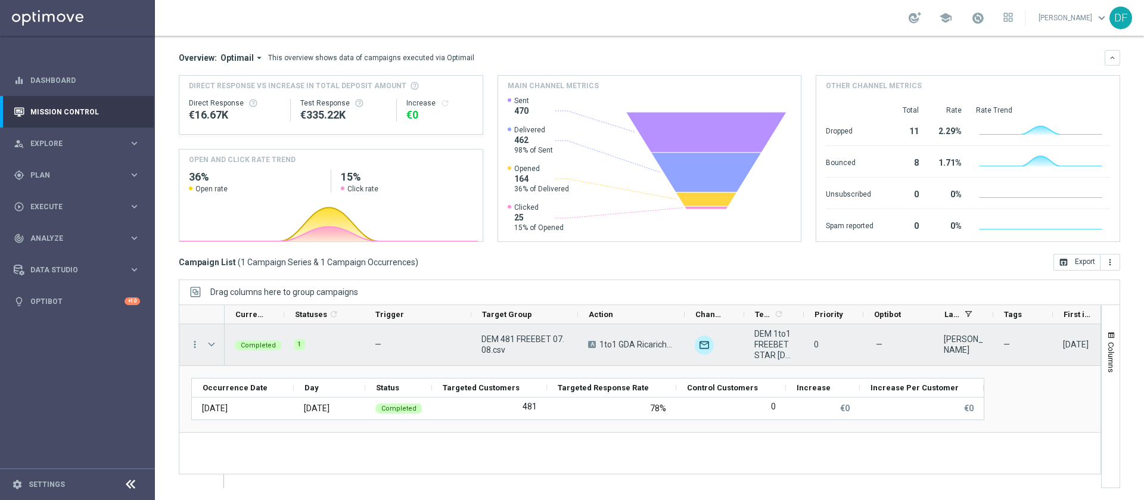
click at [197, 350] on menu-column "more_vert" at bounding box center [194, 344] width 11 height 11
click at [192, 347] on icon "more_vert" at bounding box center [194, 344] width 11 height 11
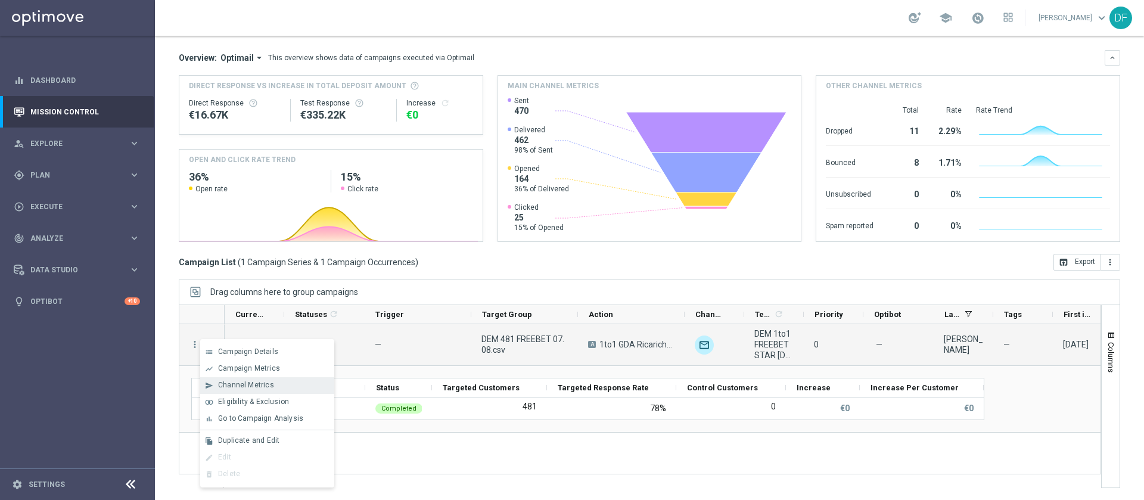
click at [248, 387] on span "Channel Metrics" at bounding box center [246, 385] width 56 height 8
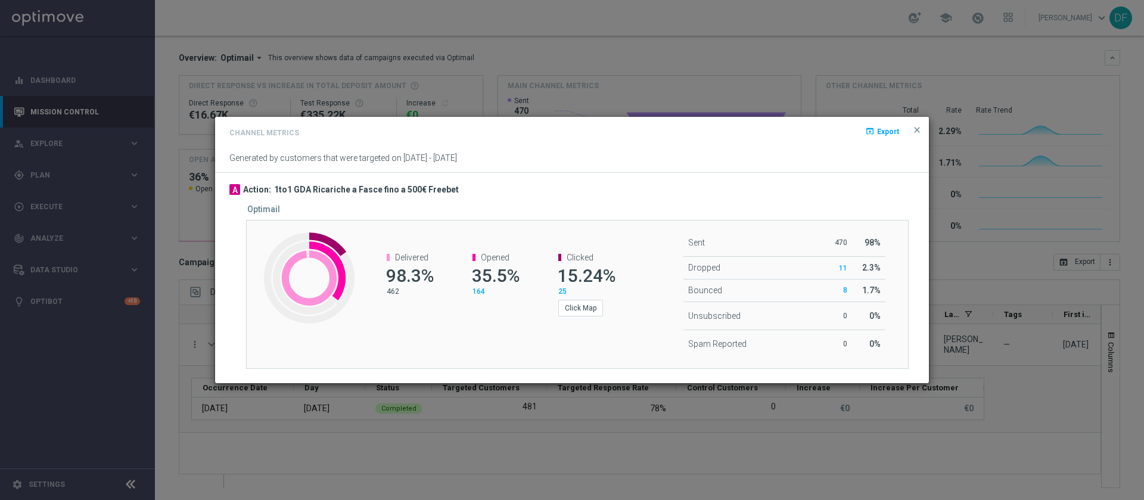
click at [479, 291] on span "164" at bounding box center [479, 291] width 13 height 8
click at [565, 308] on button "Click Map" at bounding box center [580, 308] width 45 height 17
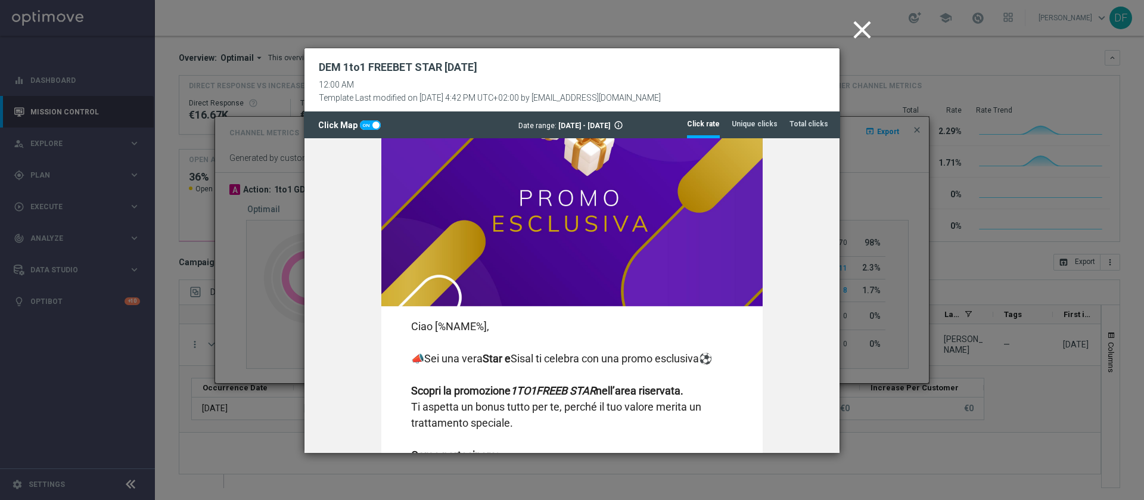
scroll to position [0, 0]
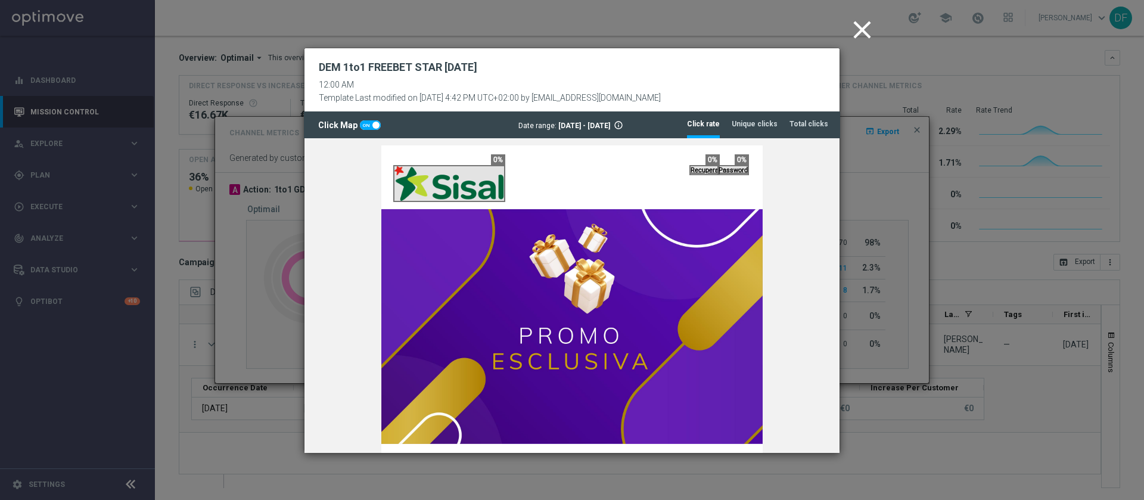
click at [859, 28] on icon "close" at bounding box center [862, 30] width 30 height 30
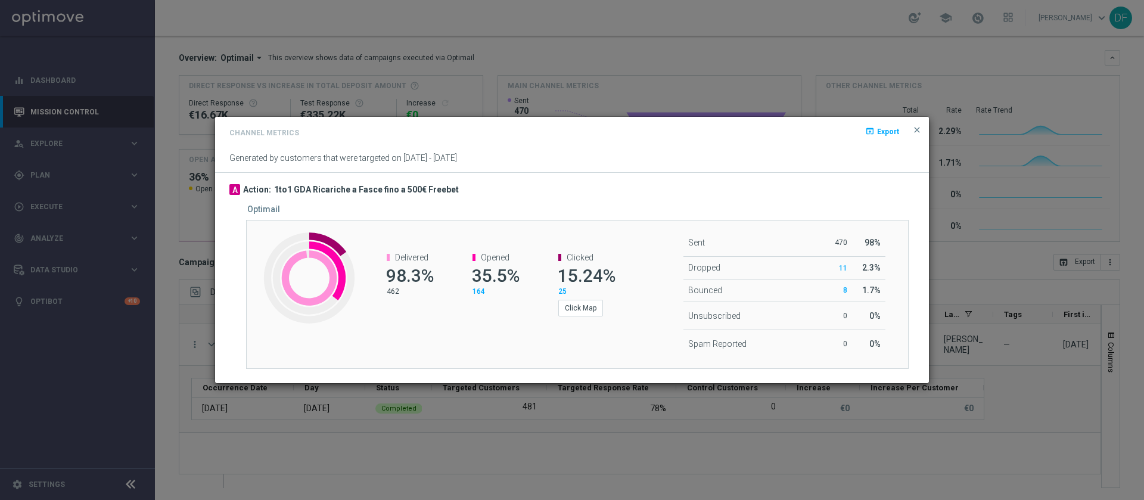
click at [562, 291] on span "25" at bounding box center [562, 291] width 8 height 8
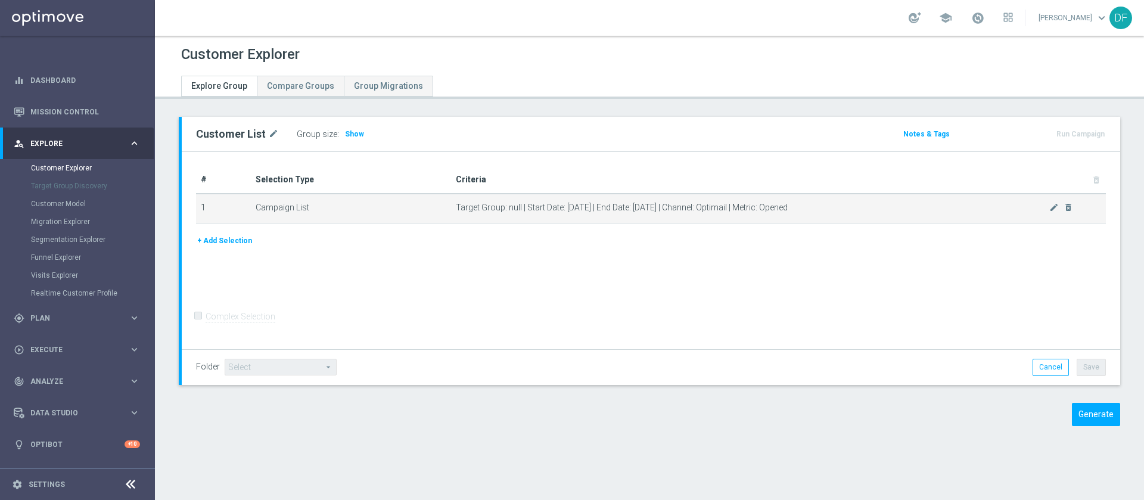
click at [508, 207] on span "Target Group: null | Start Date: 2025-08-04 | End Date: 2025-08-10 | Channel: O…" at bounding box center [753, 208] width 594 height 10
click at [733, 206] on span "Target Group: null | Start Date: 2025-08-04 | End Date: 2025-08-10 | Channel: O…" at bounding box center [753, 208] width 594 height 10
click at [1049, 209] on icon "mode_edit" at bounding box center [1054, 208] width 10 height 10
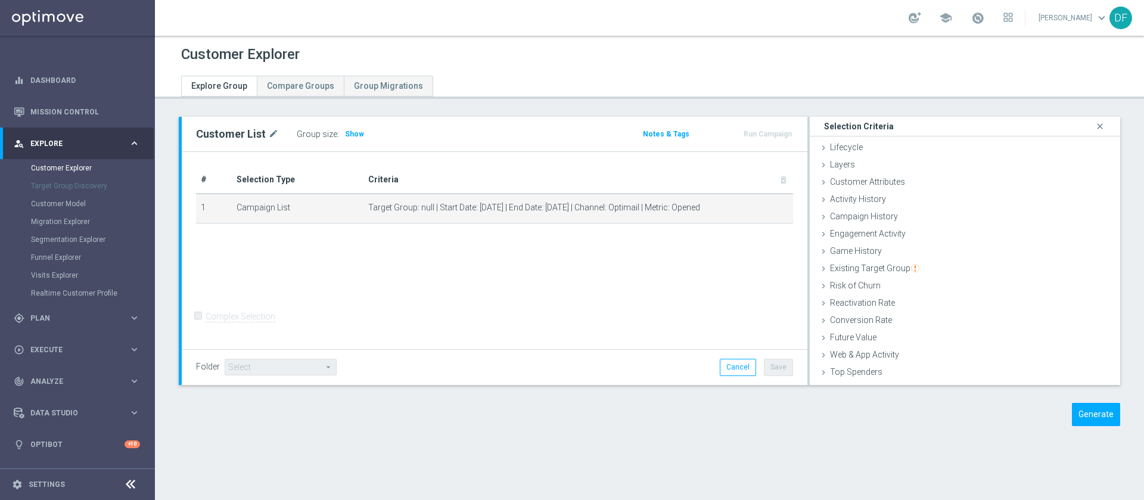
click at [670, 262] on div "# Selection Type Criteria delete_forever 1 Campaign List Target Group: null | S…" at bounding box center [495, 251] width 626 height 198
click at [1094, 129] on icon "close" at bounding box center [1100, 127] width 12 height 16
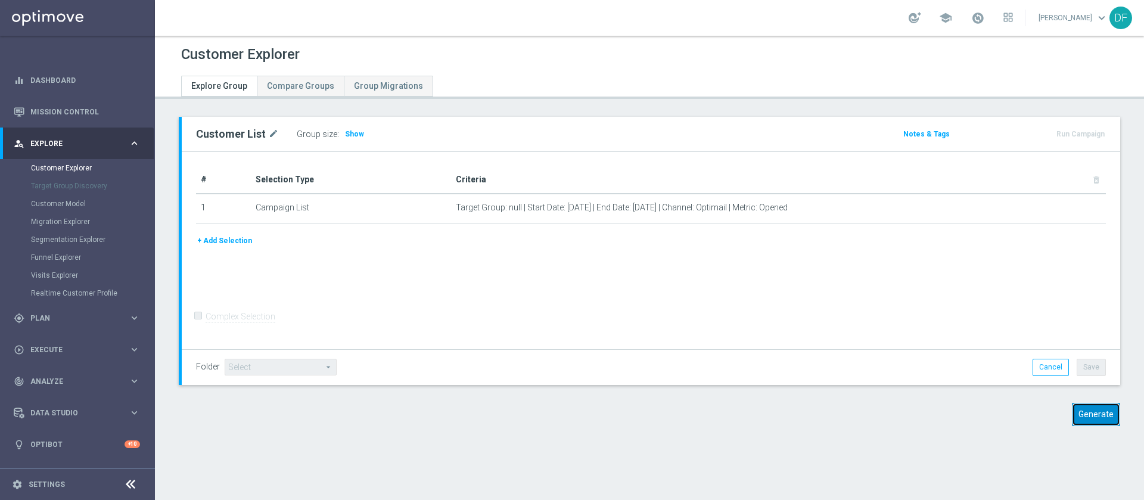
click at [1072, 418] on button "Generate" at bounding box center [1096, 414] width 48 height 23
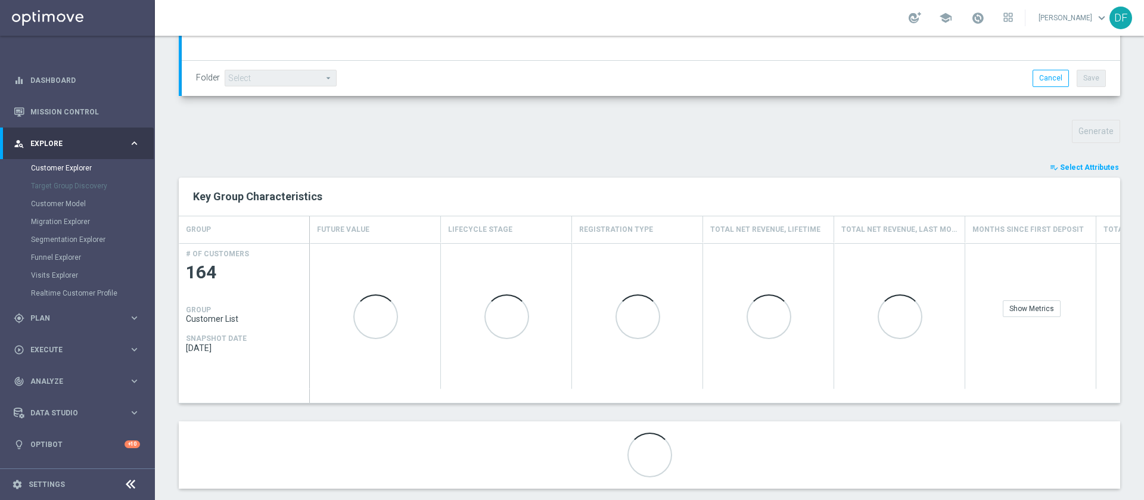
scroll to position [366, 0]
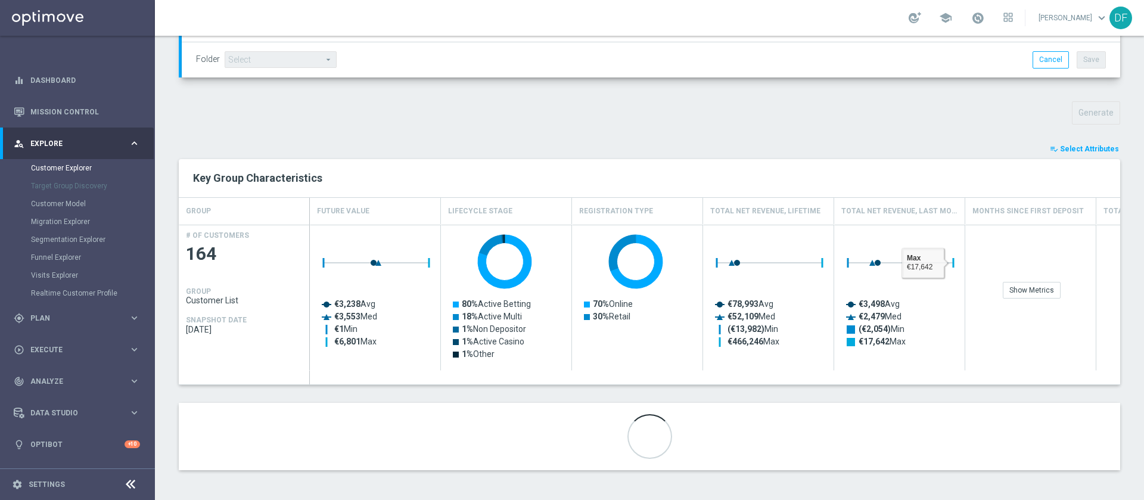
click at [1064, 145] on span "Select Attributes" at bounding box center [1089, 149] width 59 height 8
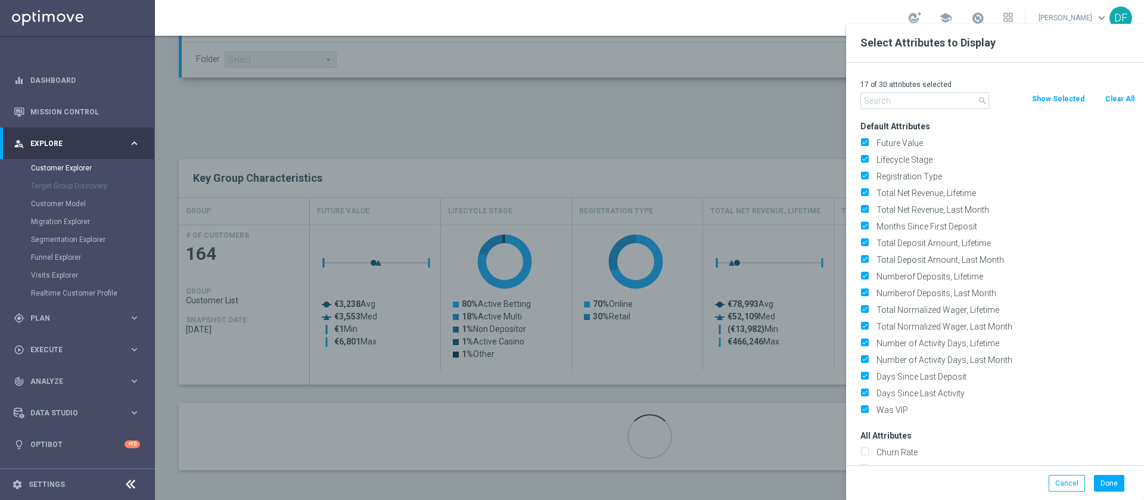
click at [1110, 97] on button "Clear All" at bounding box center [1120, 98] width 32 height 13
checkbox input "false"
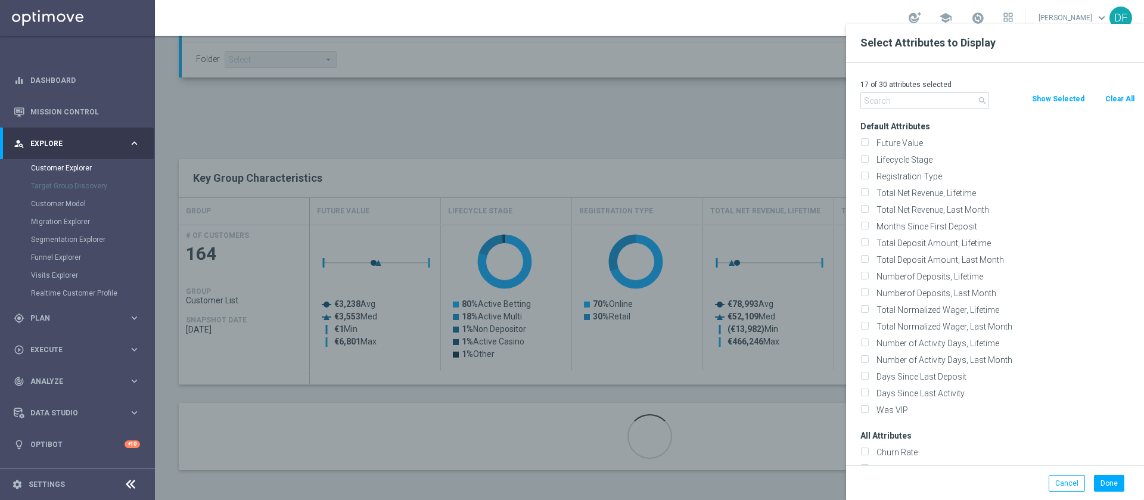
checkbox input "false"
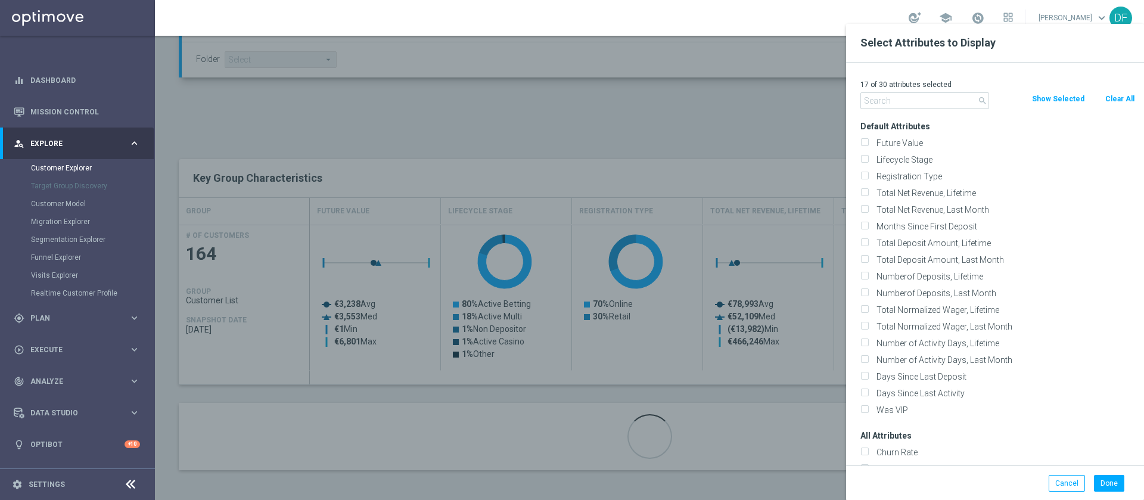
checkbox input "false"
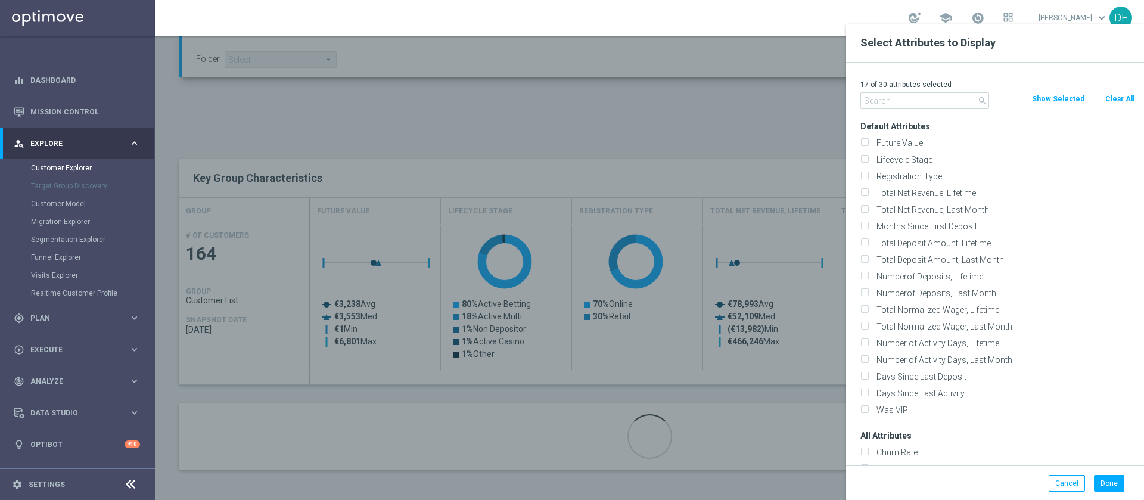
checkbox input "false"
click at [934, 101] on input "text" at bounding box center [924, 100] width 129 height 17
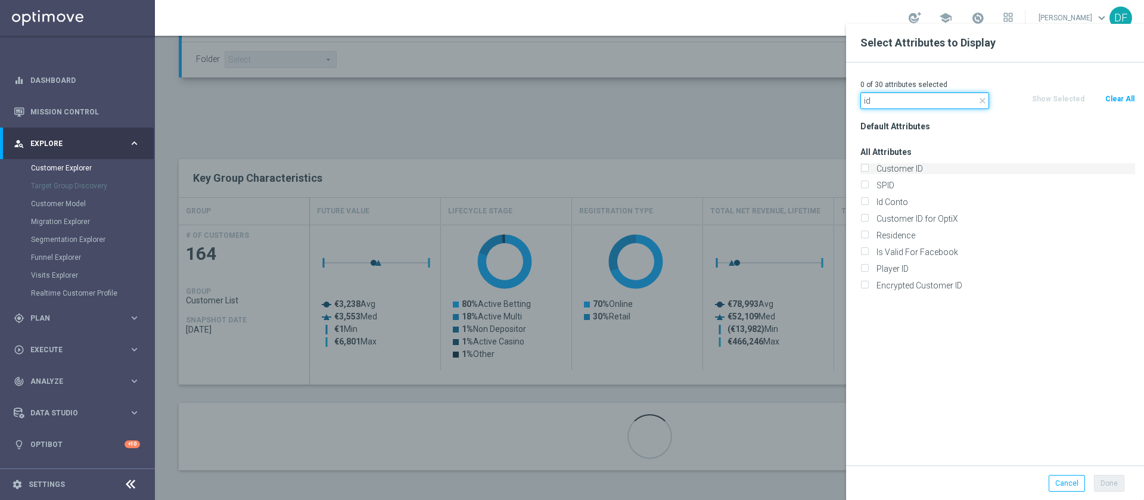
type input "id"
click at [863, 166] on input "Customer ID" at bounding box center [864, 170] width 8 height 8
checkbox input "true"
click at [868, 200] on input "Id Conto" at bounding box center [864, 204] width 8 height 8
checkbox input "true"
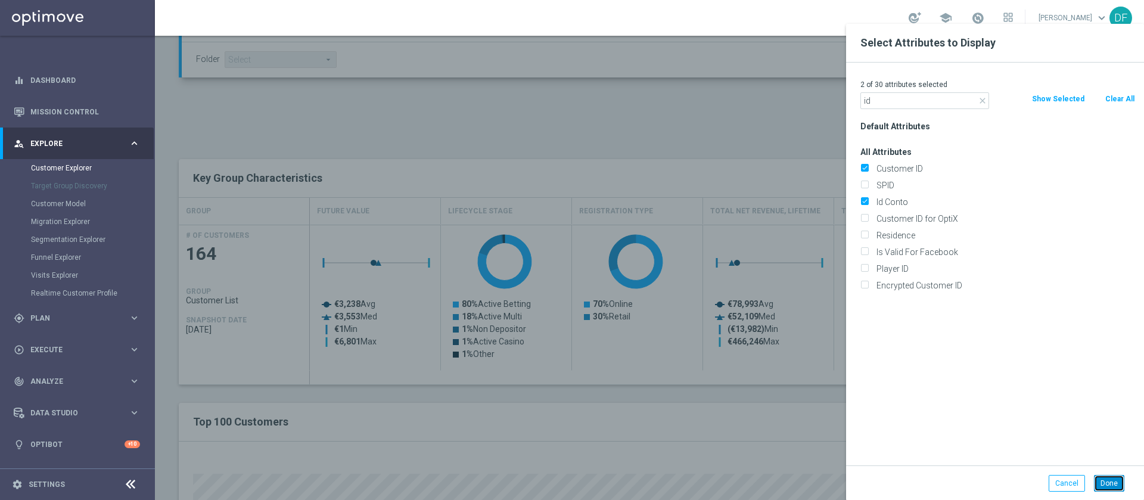
click at [1112, 486] on button "Done" at bounding box center [1109, 483] width 30 height 17
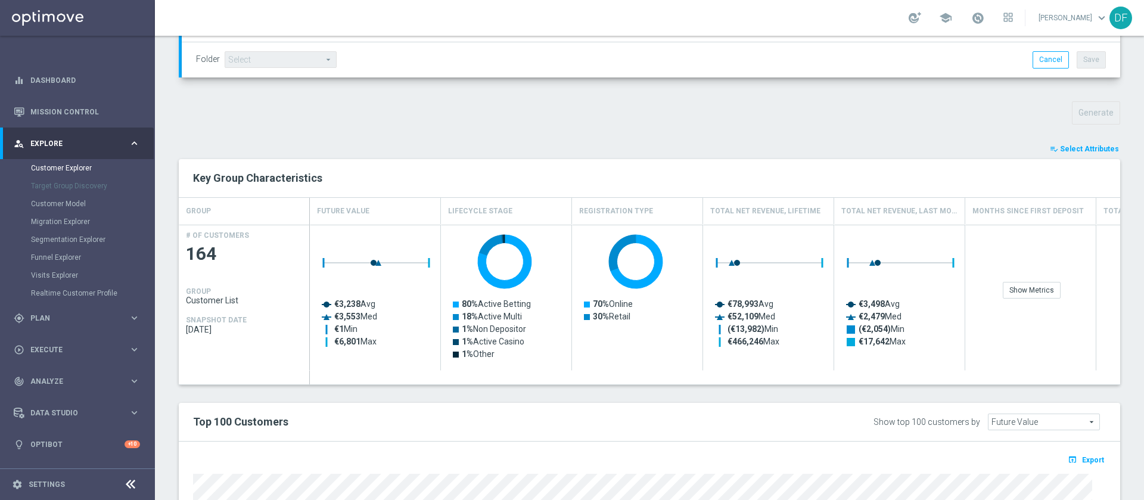
type input "Search"
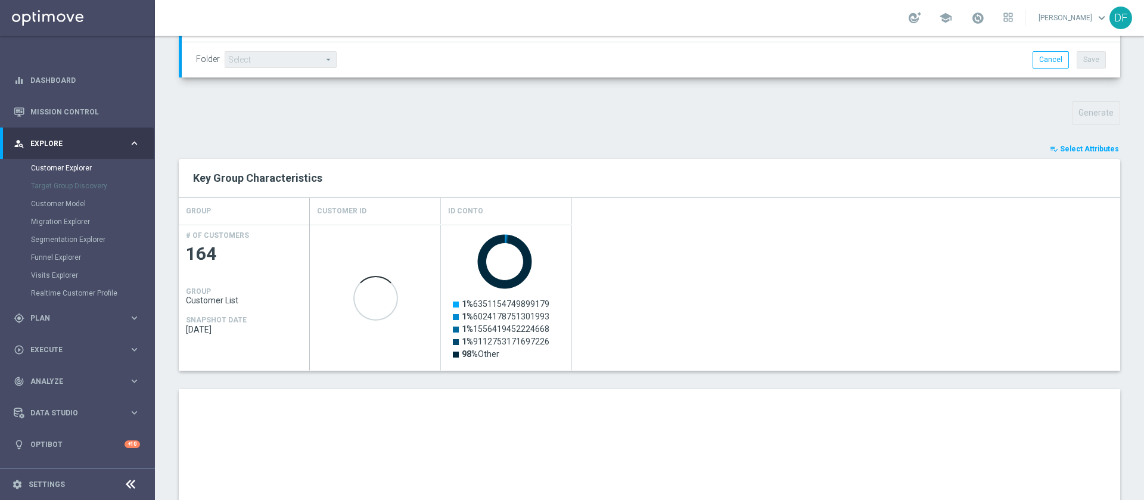
scroll to position [614, 0]
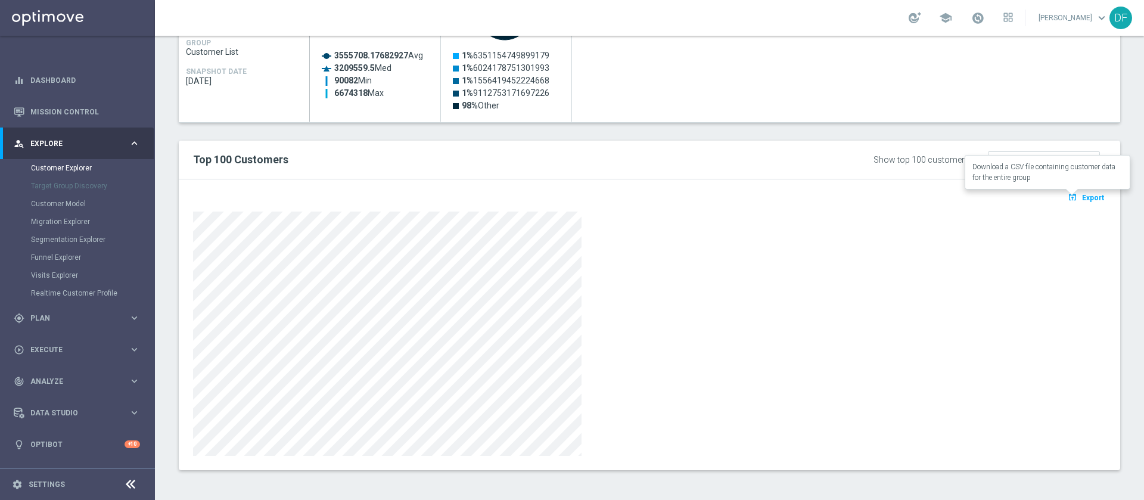
click at [1082, 196] on span "Export" at bounding box center [1093, 198] width 22 height 8
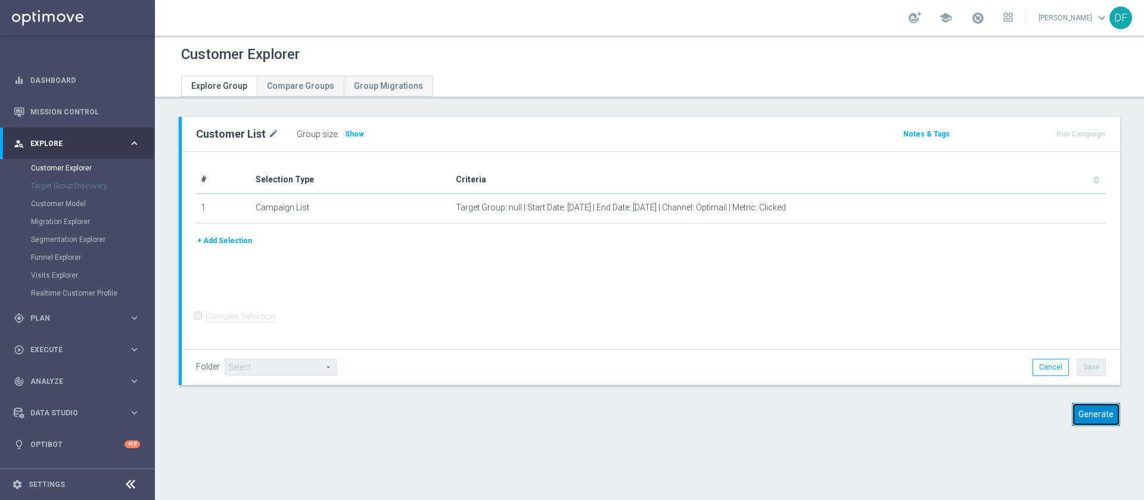
click at [1080, 410] on button "Generate" at bounding box center [1096, 414] width 48 height 23
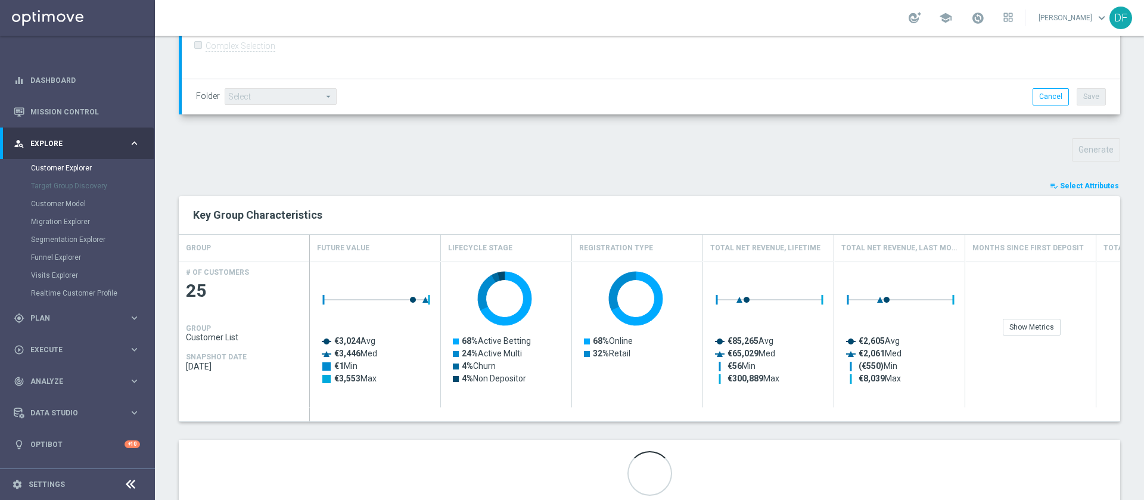
scroll to position [328, 0]
click at [1069, 187] on span "Select Attributes" at bounding box center [1089, 187] width 59 height 8
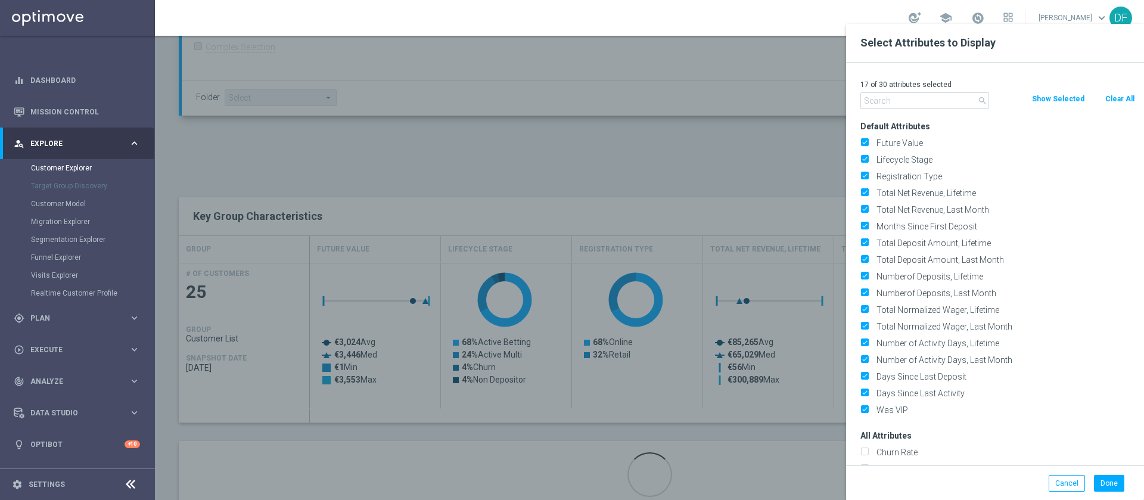
click at [1116, 97] on button "Clear All" at bounding box center [1120, 98] width 32 height 13
checkbox input "false"
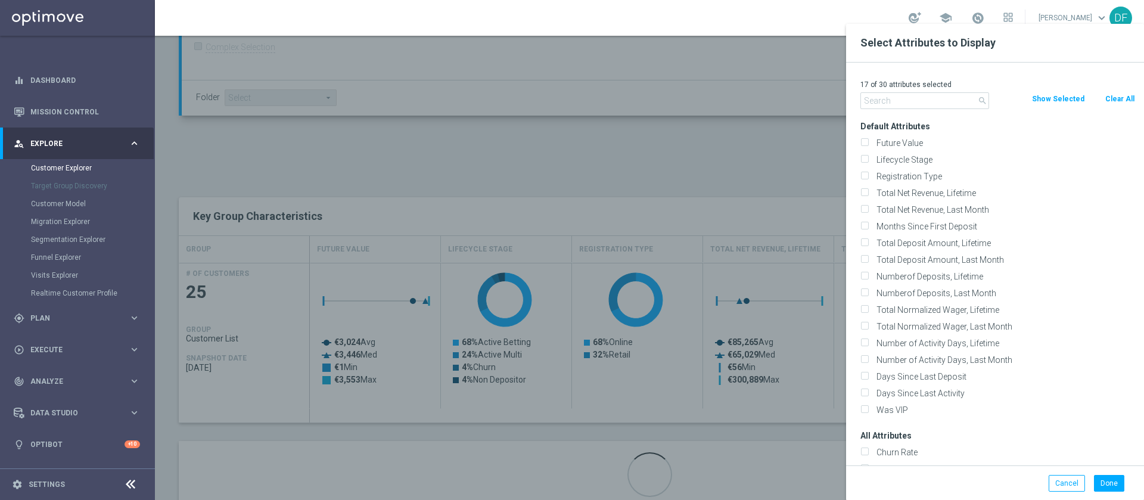
checkbox input "false"
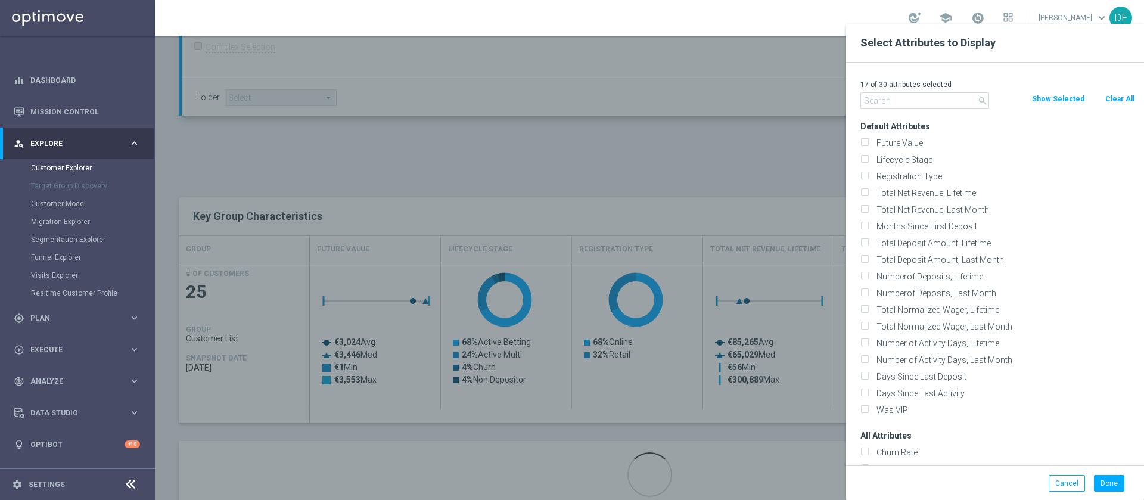
checkbox input "false"
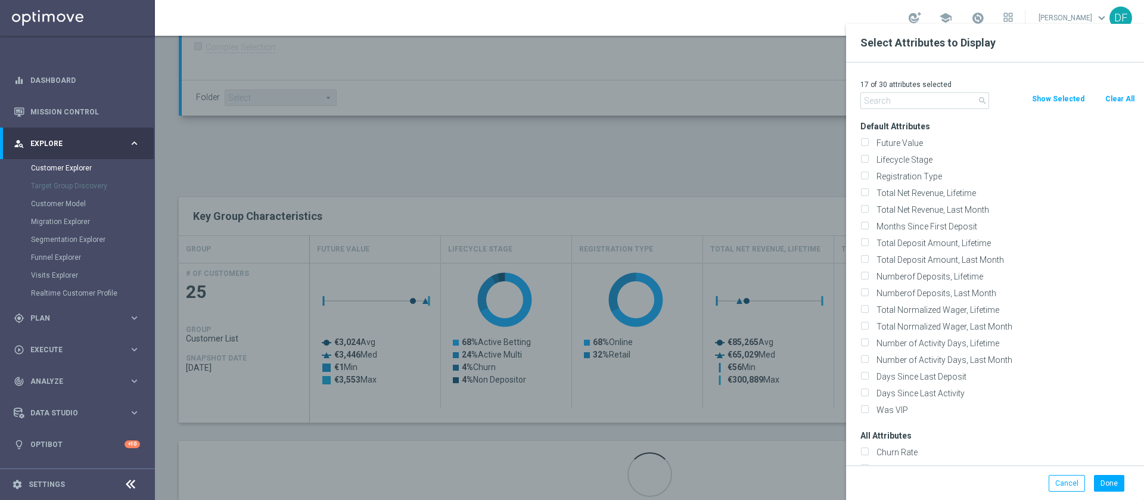
checkbox input "false"
click at [915, 98] on input "text" at bounding box center [924, 100] width 129 height 17
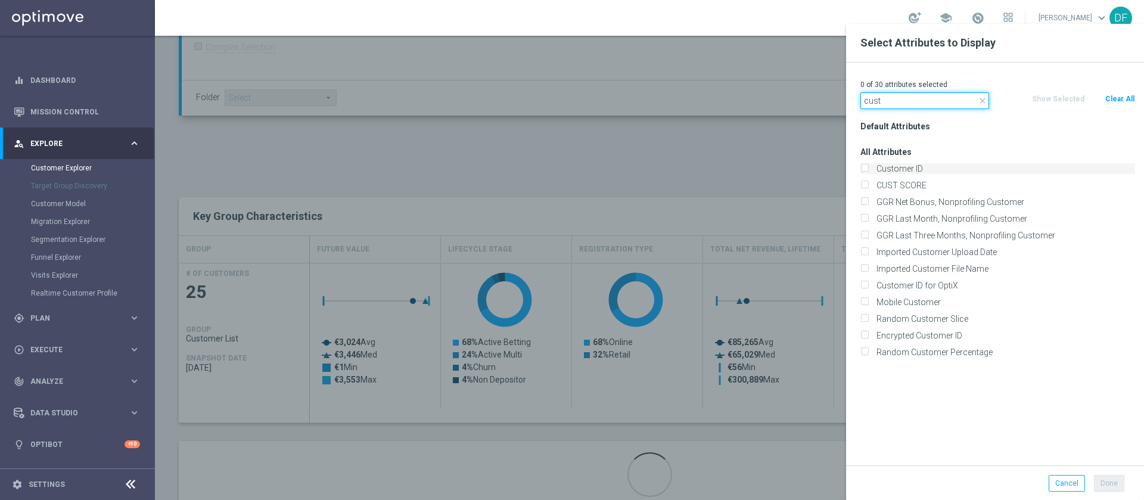
type input "cust"
click at [869, 170] on div "Customer ID" at bounding box center [997, 168] width 275 height 11
click at [863, 166] on input "Customer ID" at bounding box center [864, 170] width 8 height 8
checkbox input "true"
click at [1107, 484] on button "Done" at bounding box center [1109, 483] width 30 height 17
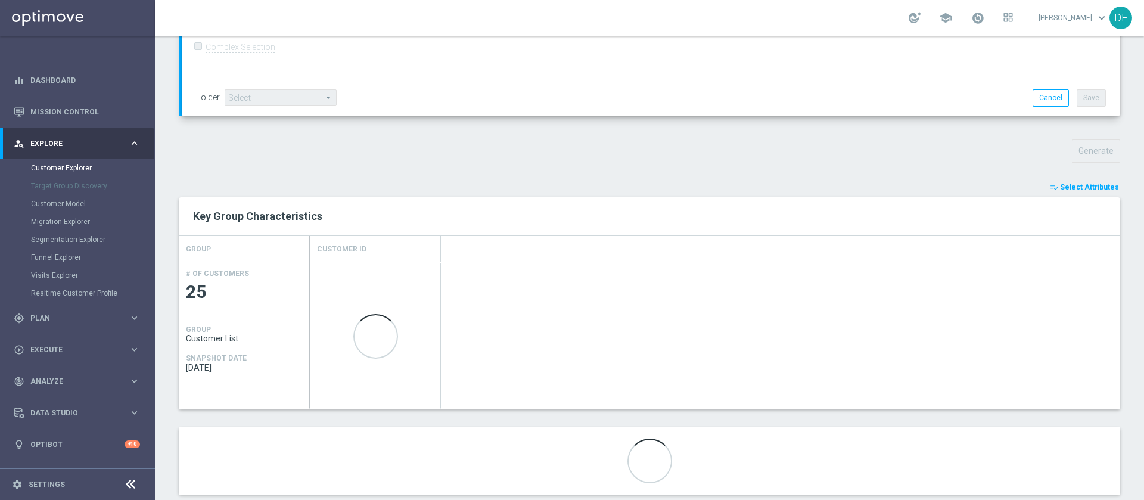
scroll to position [352, 0]
